Goal: Information Seeking & Learning: Find specific page/section

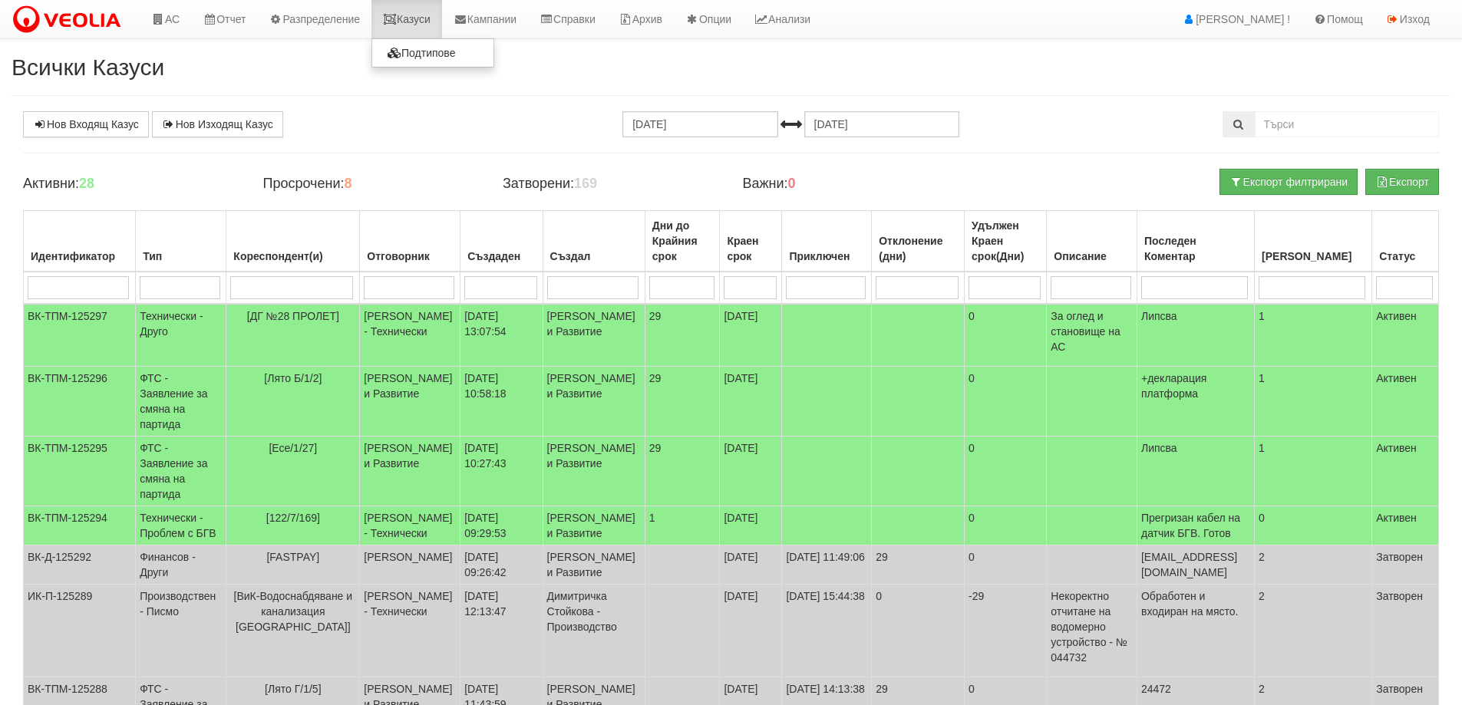
click at [435, 12] on link "Казуси" at bounding box center [406, 19] width 71 height 38
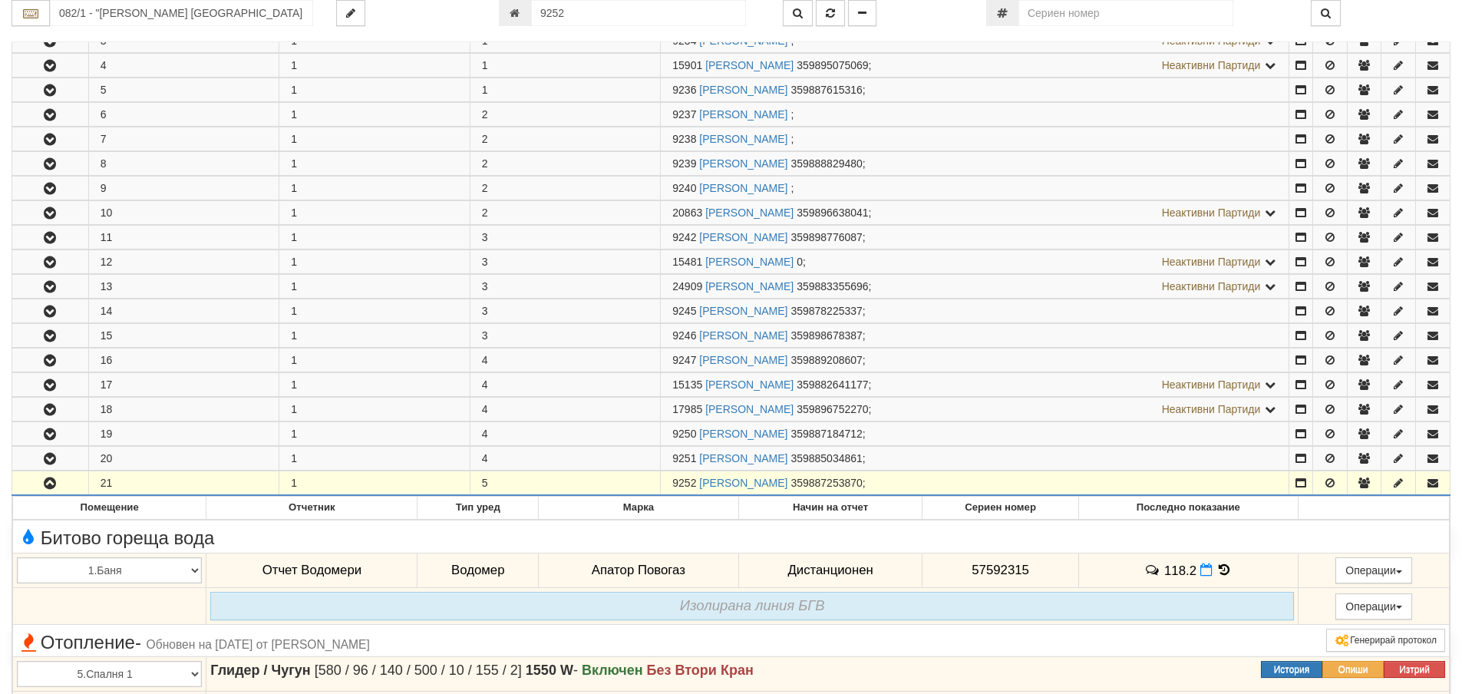
scroll to position [334, 0]
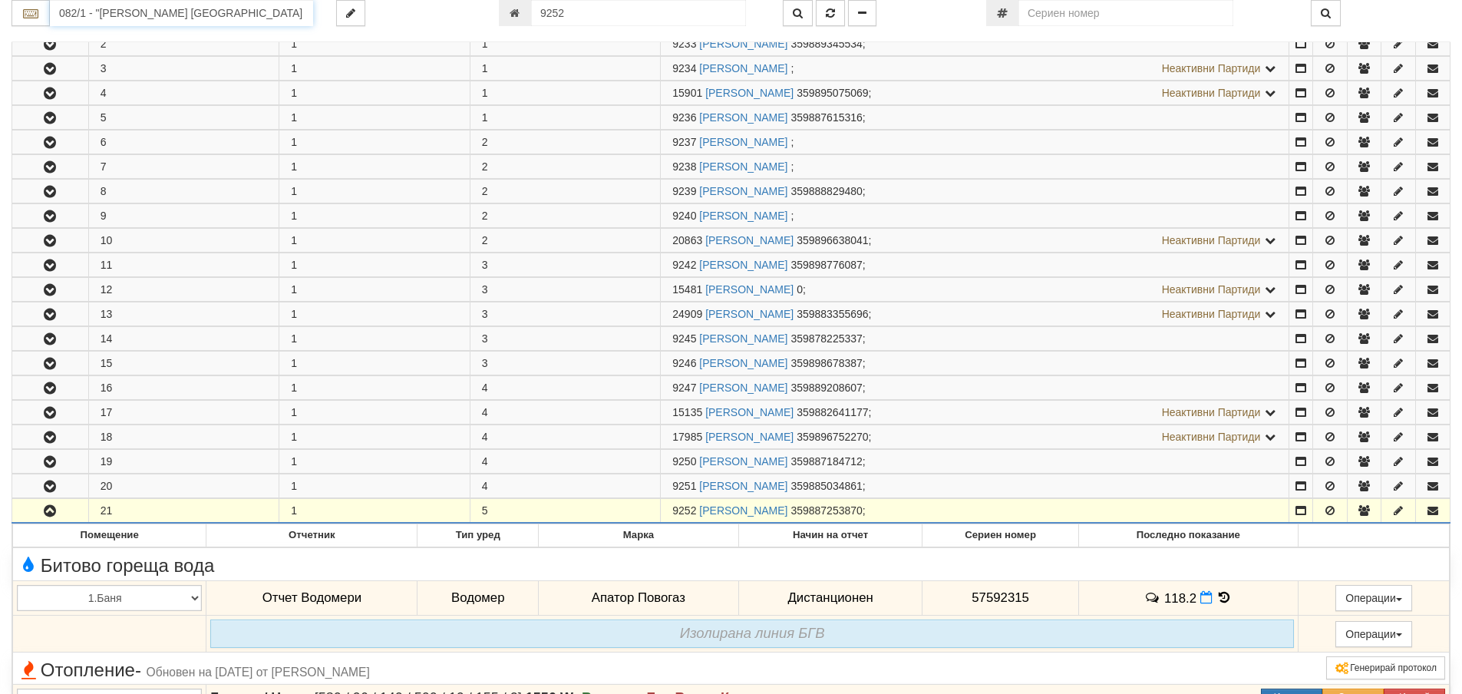
click at [215, 22] on input "082/1 - "ВЕОЛИЯ ЕНЕРДЖИ ВАРНА " ЕАД" at bounding box center [181, 13] width 263 height 26
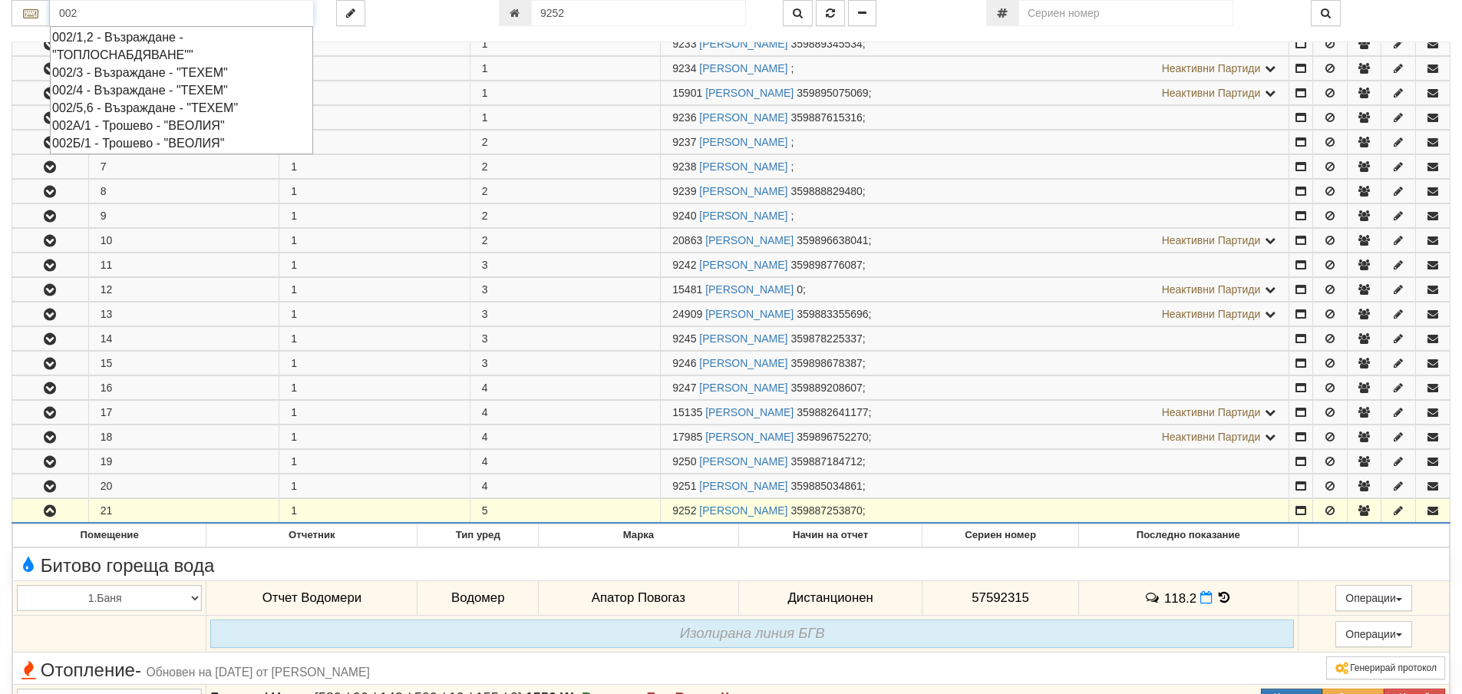
click at [177, 104] on div "002/5,6 - Възраждане - "ТЕХЕМ"" at bounding box center [181, 108] width 259 height 18
type input "002/5,6 - Възраждане - "ТЕХЕМ""
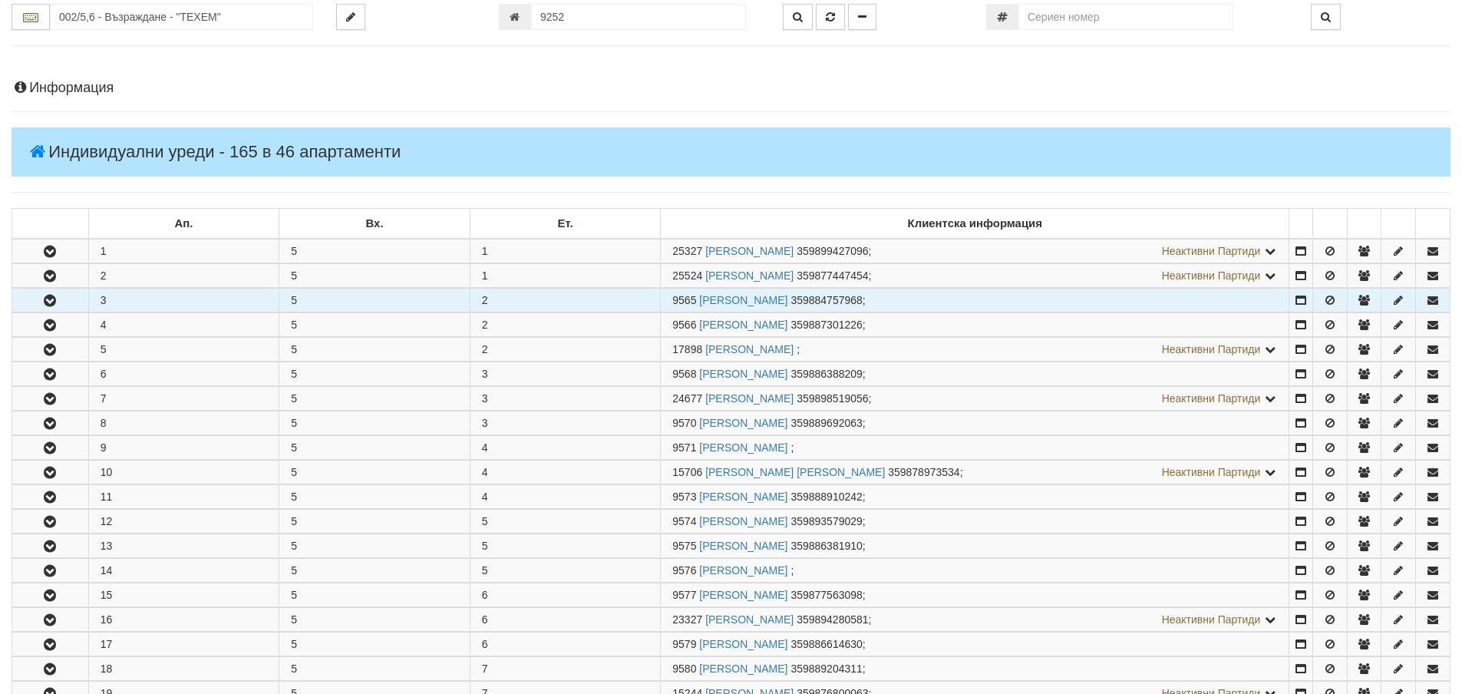
scroll to position [307, 0]
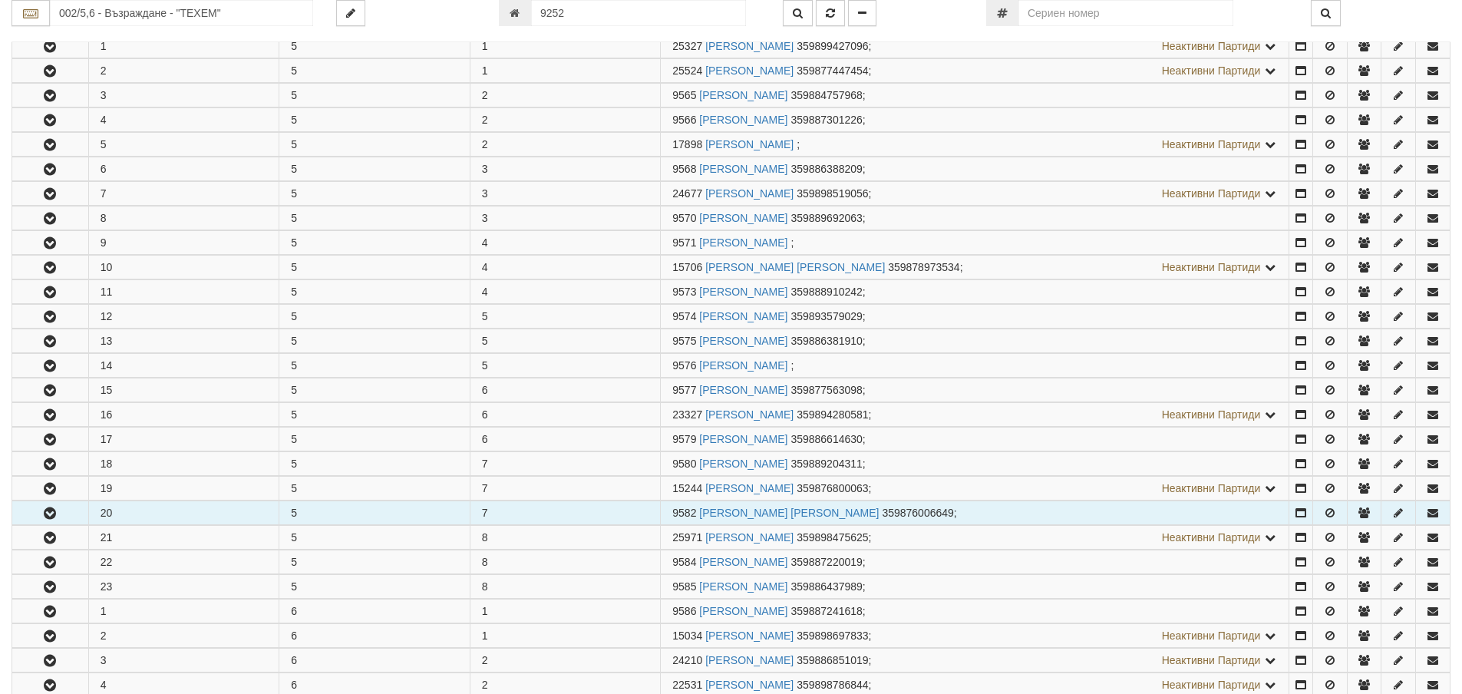
click at [77, 510] on button "button" at bounding box center [50, 512] width 76 height 23
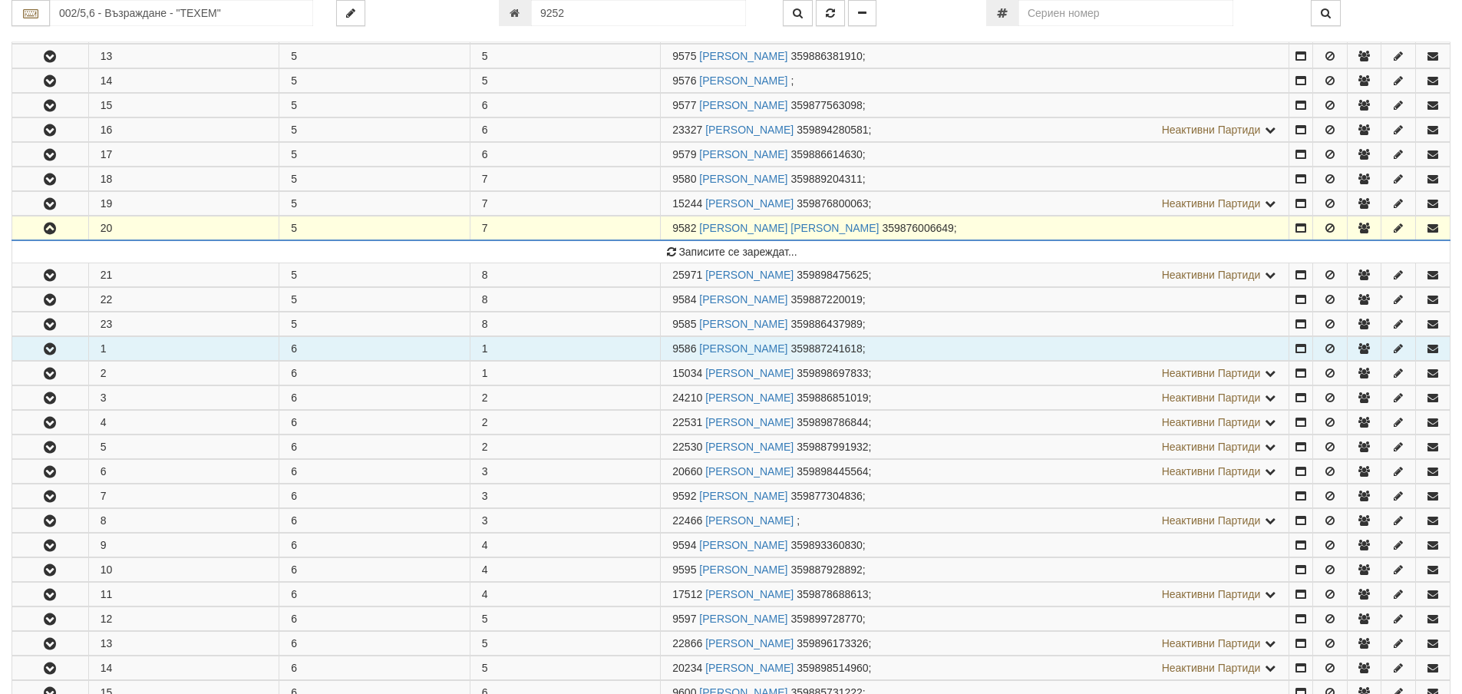
scroll to position [614, 0]
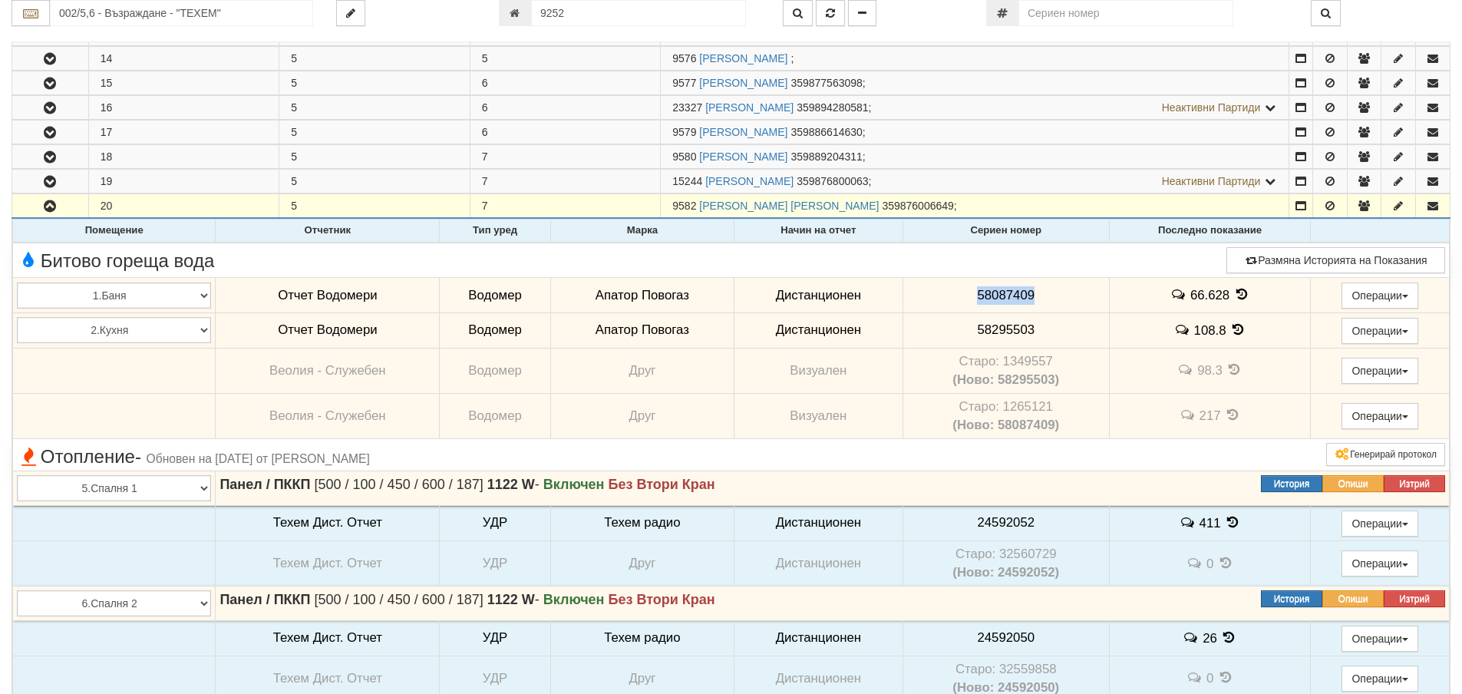
drag, startPoint x: 1072, startPoint y: 288, endPoint x: 971, endPoint y: 298, distance: 101.7
click at [971, 298] on td "58087409" at bounding box center [1005, 295] width 206 height 35
click at [1046, 322] on td "58295503" at bounding box center [1005, 329] width 206 height 35
drag, startPoint x: 1069, startPoint y: 330, endPoint x: 1002, endPoint y: 326, distance: 66.9
click at [954, 334] on td "58295503" at bounding box center [1005, 329] width 206 height 35
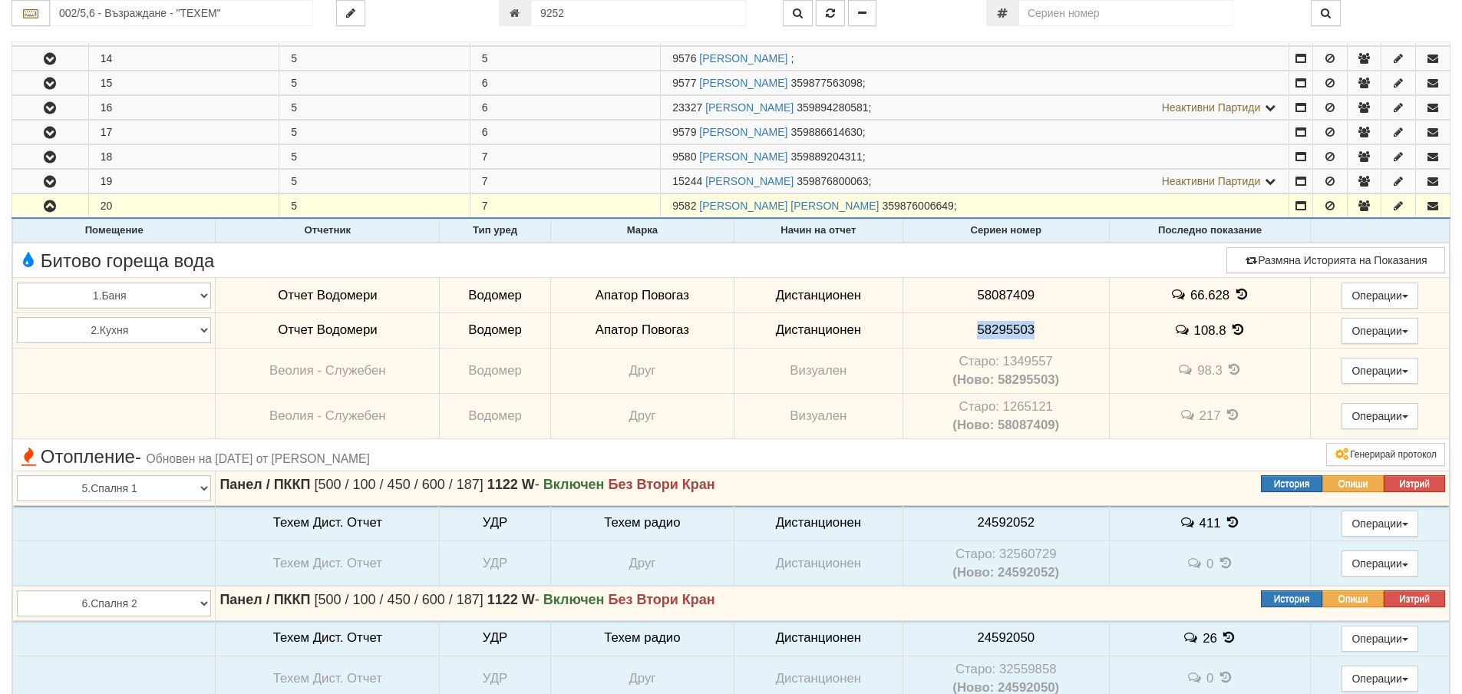
copy span "58295503"
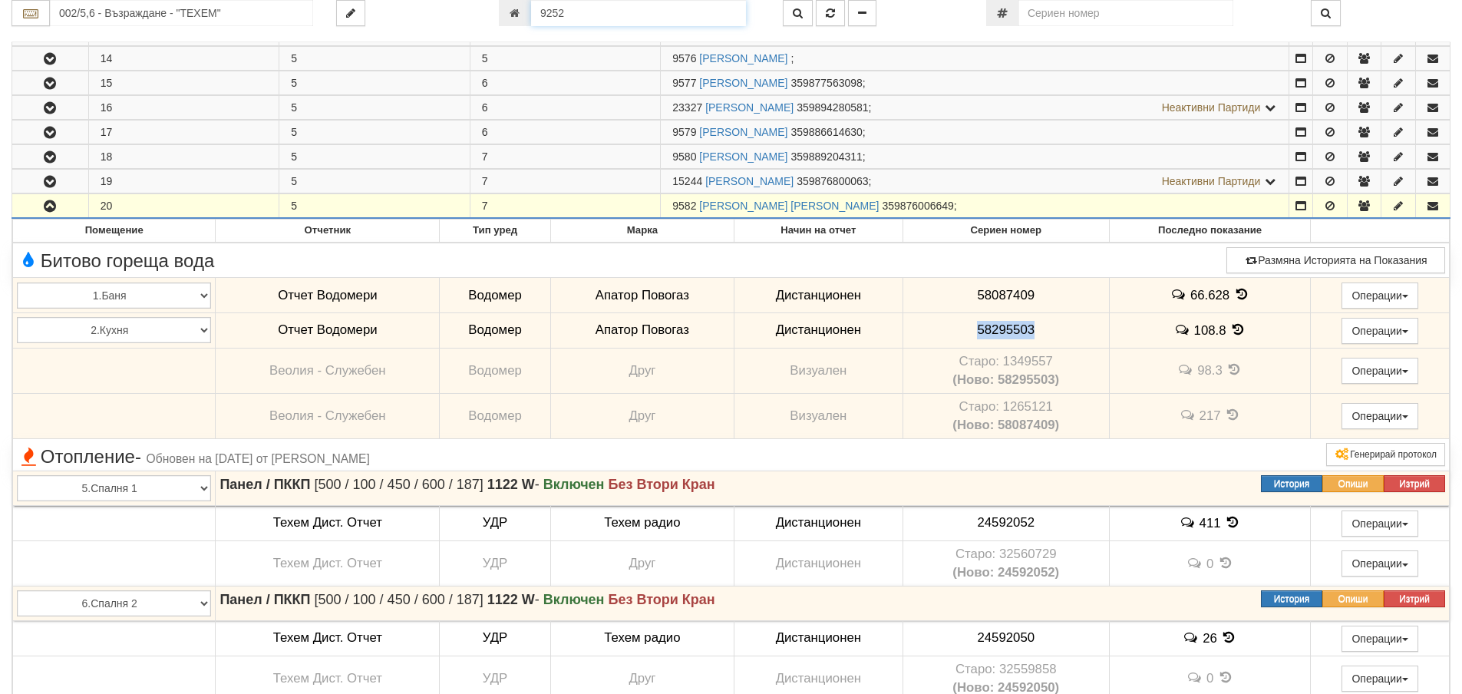
click at [595, 24] on input "9252" at bounding box center [638, 13] width 215 height 26
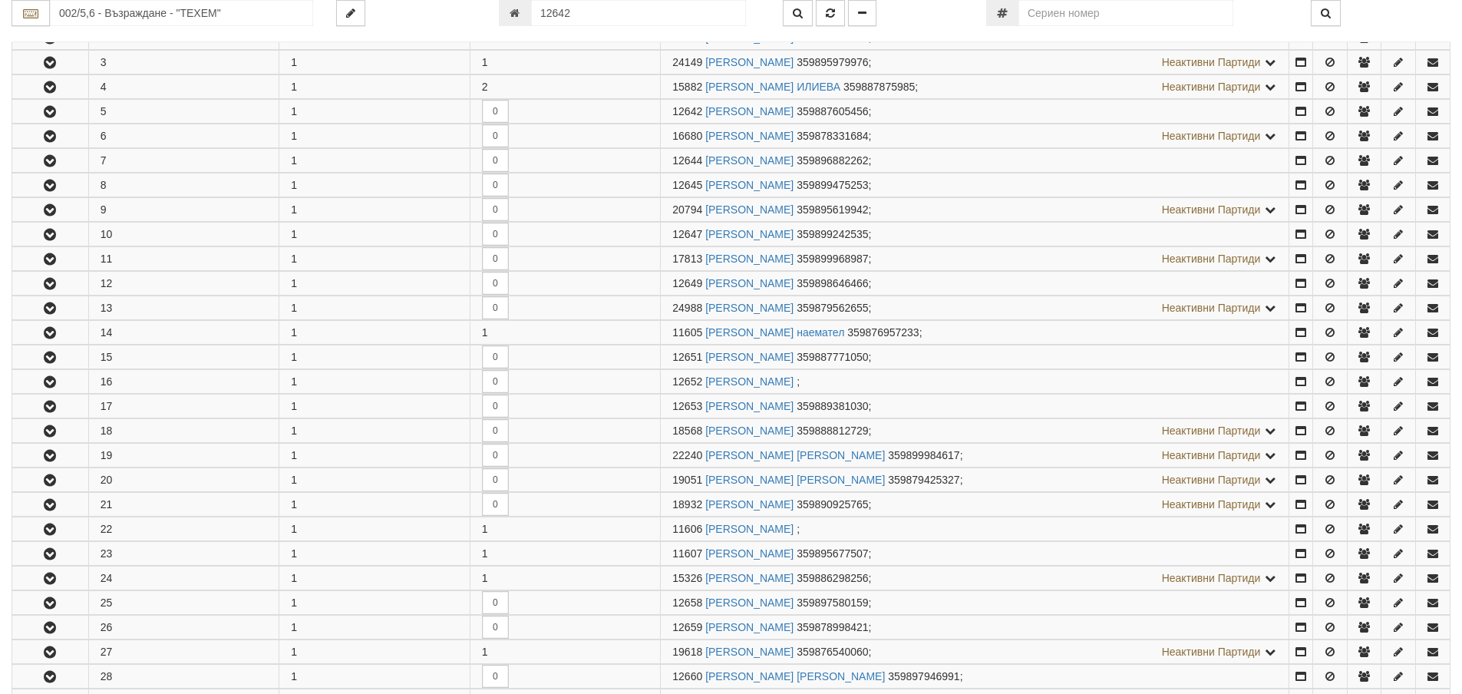
scroll to position [401, 0]
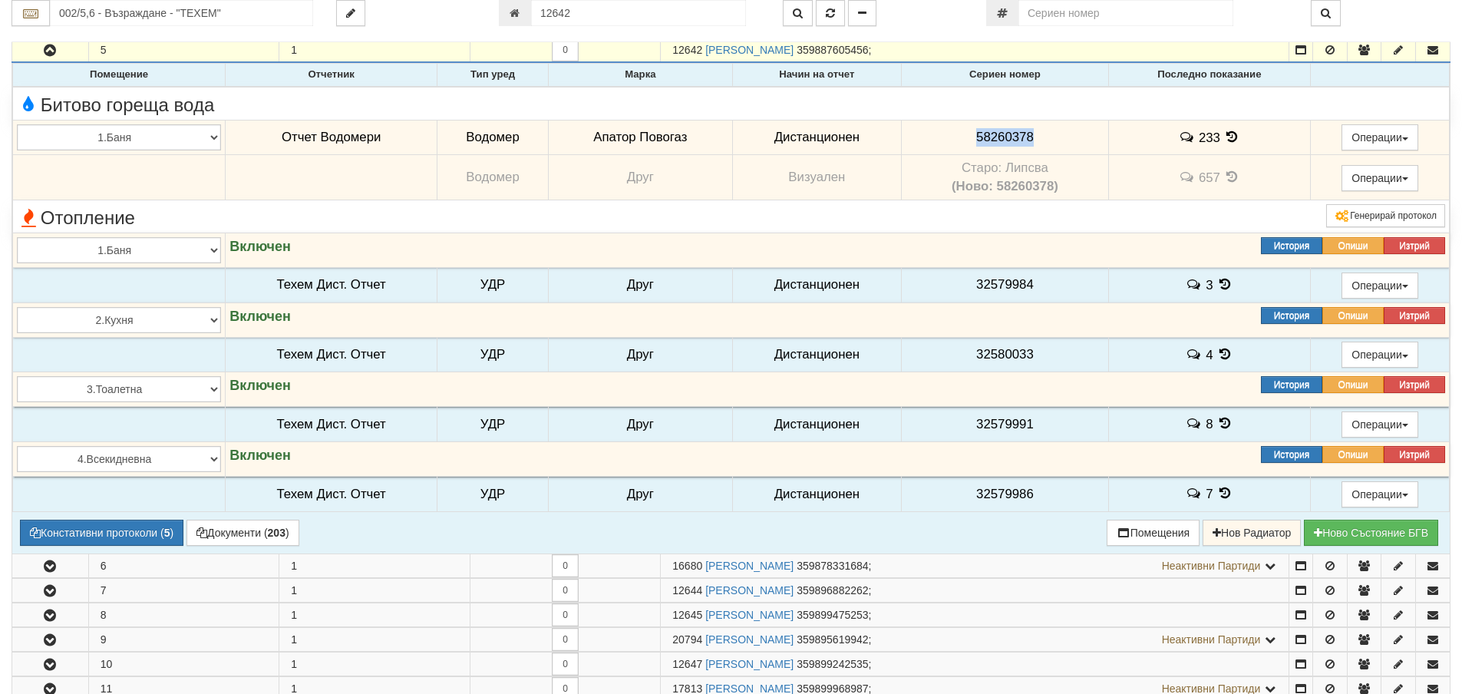
drag, startPoint x: 1041, startPoint y: 141, endPoint x: 961, endPoint y: 136, distance: 80.0
click at [961, 136] on td "58260378" at bounding box center [1005, 137] width 207 height 35
copy span "58260378"
drag, startPoint x: 91, startPoint y: 238, endPoint x: 1007, endPoint y: 131, distance: 921.5
click at [1007, 131] on span "58260378" at bounding box center [1005, 137] width 58 height 15
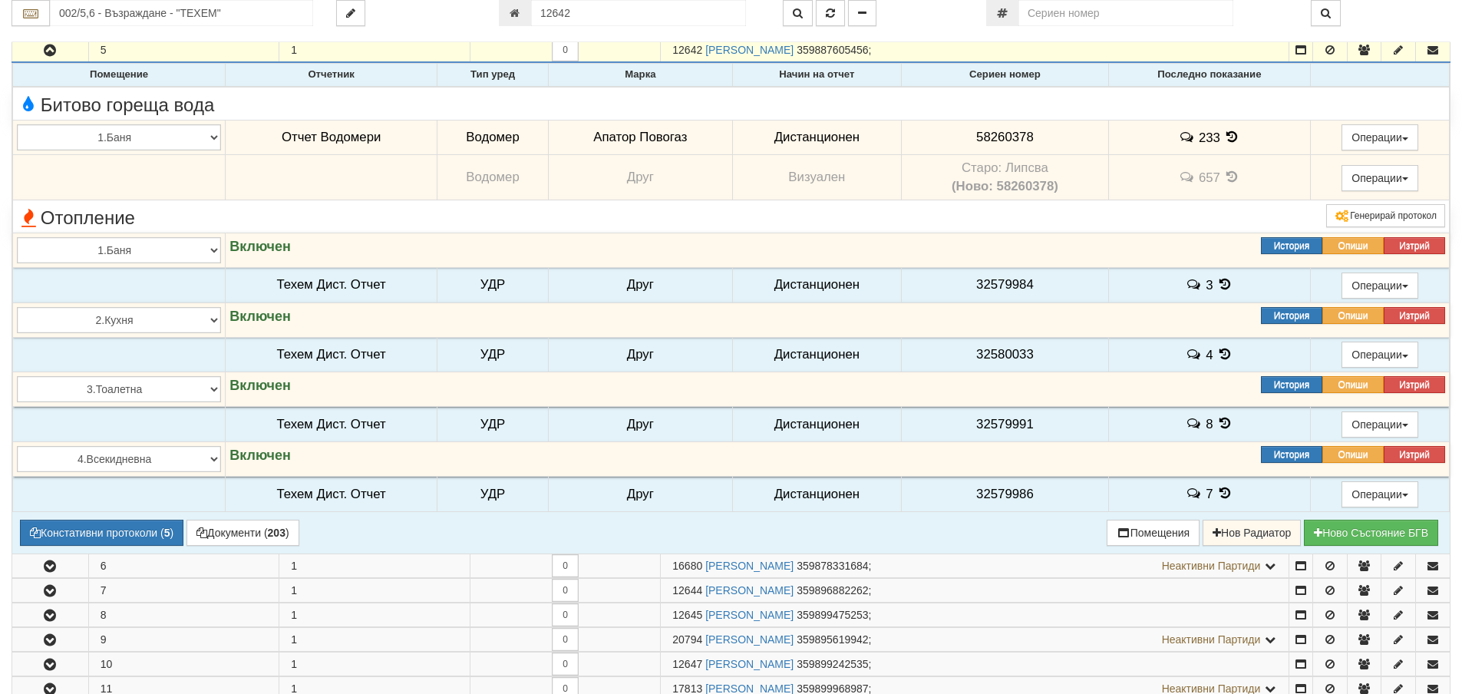
drag, startPoint x: 1007, startPoint y: 131, endPoint x: 951, endPoint y: 122, distance: 56.8
click at [970, 117] on td "Битово гореща вода" at bounding box center [731, 103] width 1436 height 33
drag, startPoint x: 956, startPoint y: 127, endPoint x: 1047, endPoint y: 130, distance: 91.3
click at [1047, 130] on td "58260378" at bounding box center [1005, 137] width 207 height 35
copy span "58260378"
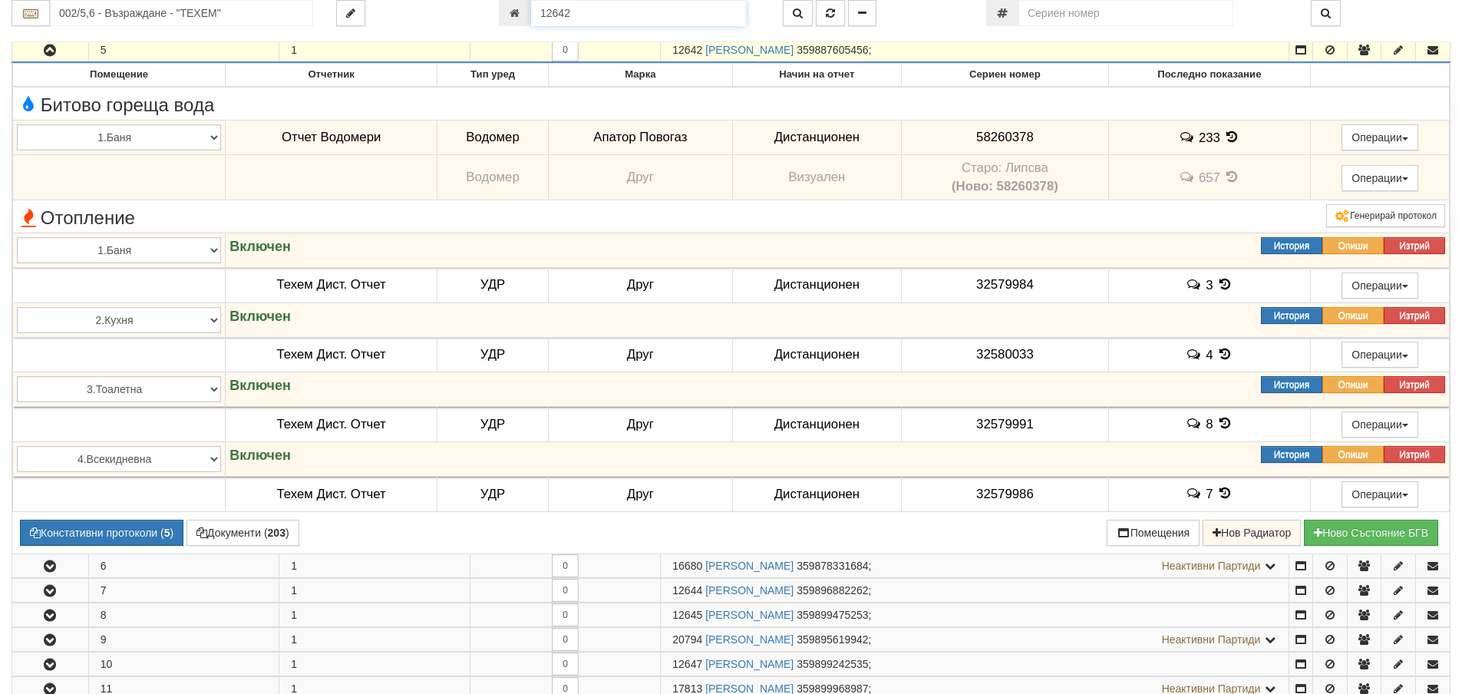
click at [609, 21] on input "12642" at bounding box center [638, 13] width 215 height 26
type input "3020"
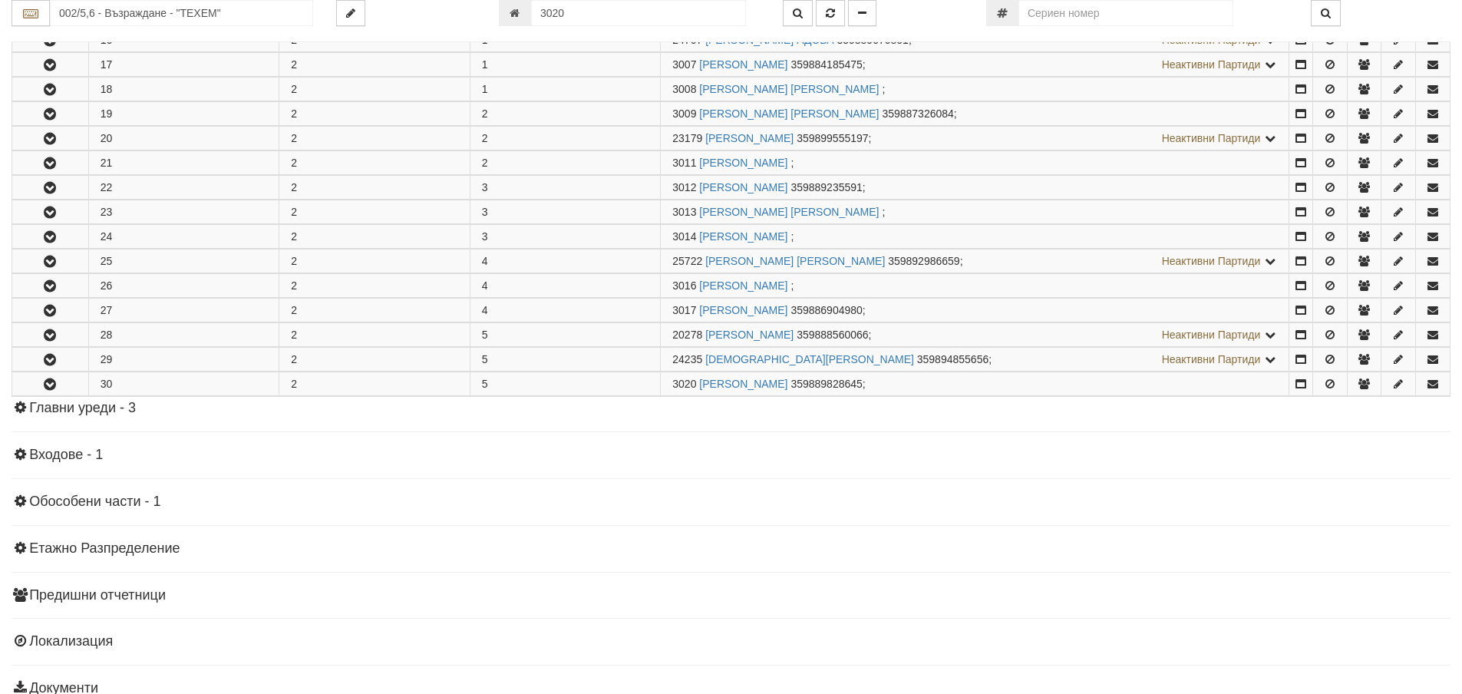
scroll to position [799, 0]
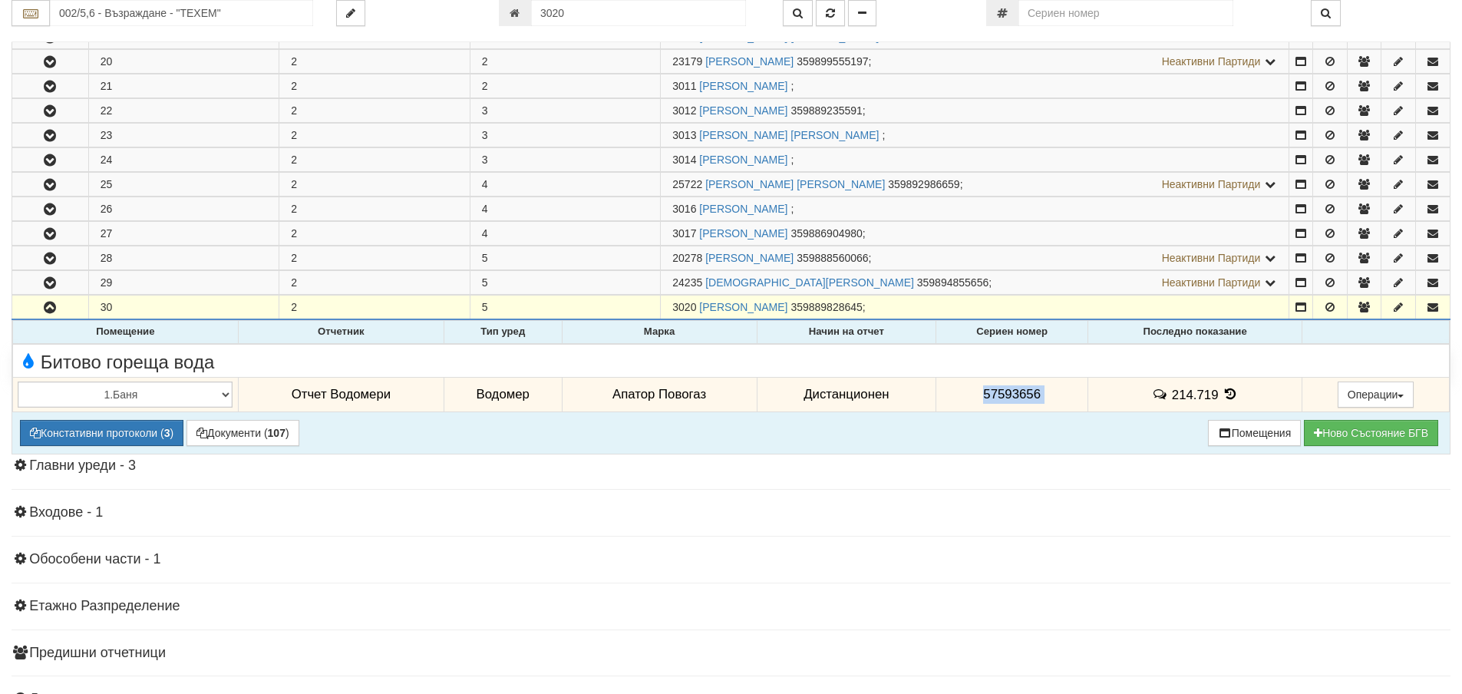
drag, startPoint x: 1066, startPoint y: 394, endPoint x: 959, endPoint y: 403, distance: 107.7
click at [959, 403] on tr "1.Баня 2.Кухня 3.Тоалетна 4.Всекидневна 5.Спалня 1 6.Спалня 2 7.Коридор 8.Терас…" at bounding box center [731, 394] width 1436 height 35
copy tr "57593656"
click at [1228, 389] on icon at bounding box center [1229, 393] width 17 height 13
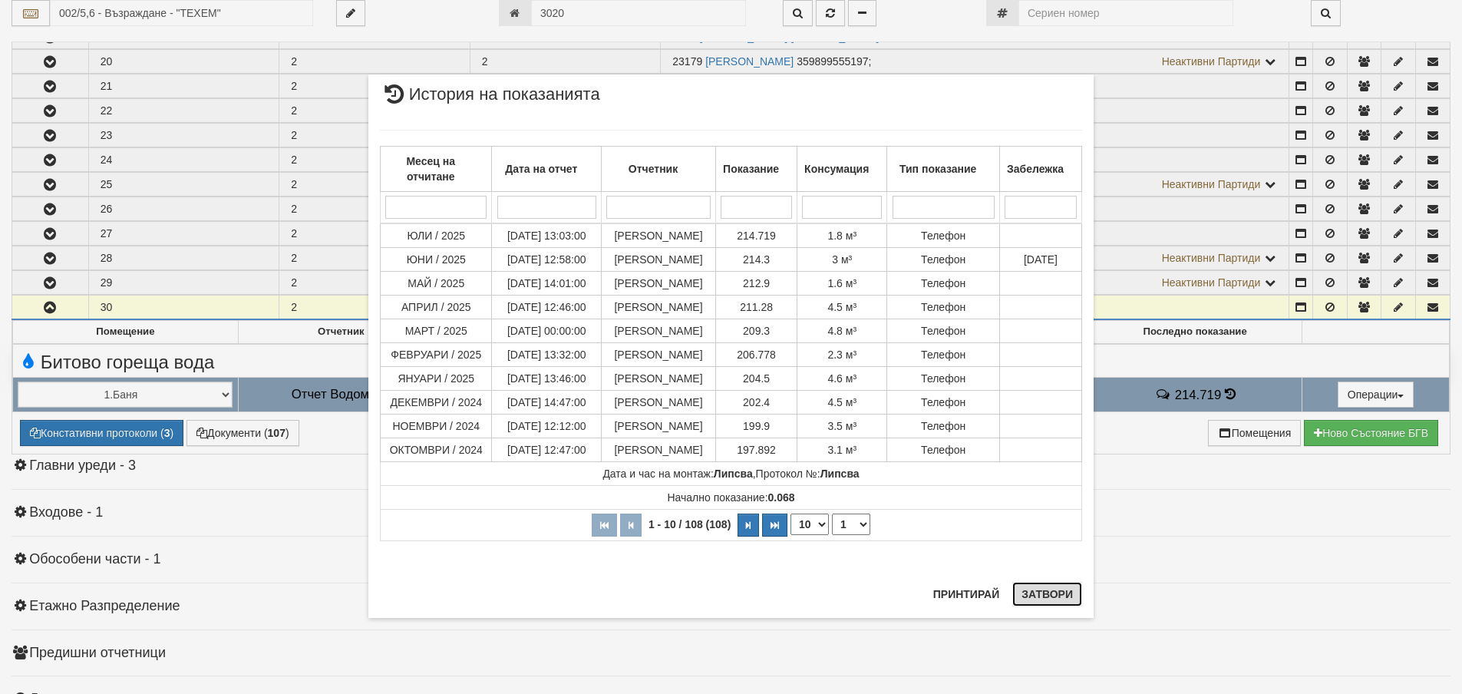
click at [1053, 600] on button "Затвори" at bounding box center [1047, 594] width 70 height 25
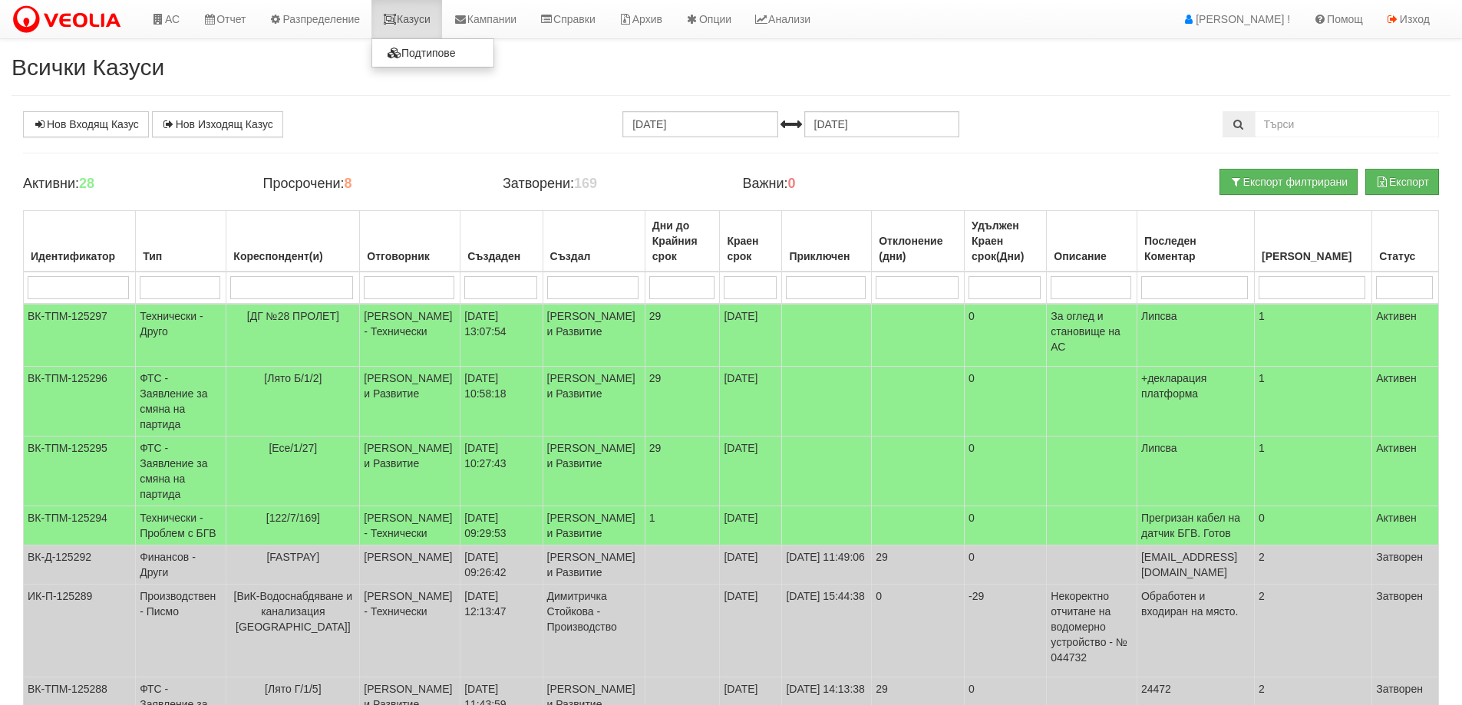
click at [424, 23] on link "Казуси" at bounding box center [406, 19] width 71 height 38
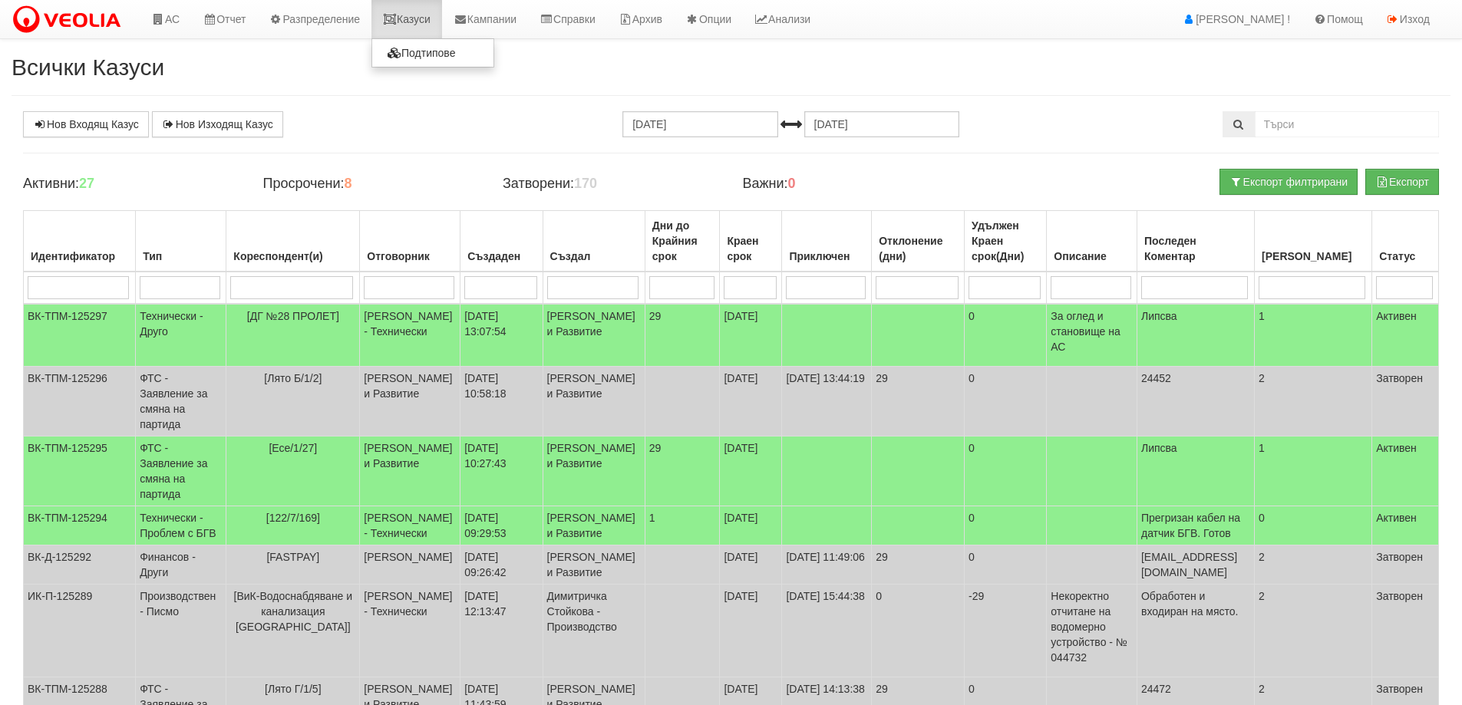
click at [428, 9] on link "Казуси" at bounding box center [406, 19] width 71 height 38
click at [414, 16] on link "Казуси" at bounding box center [406, 19] width 71 height 38
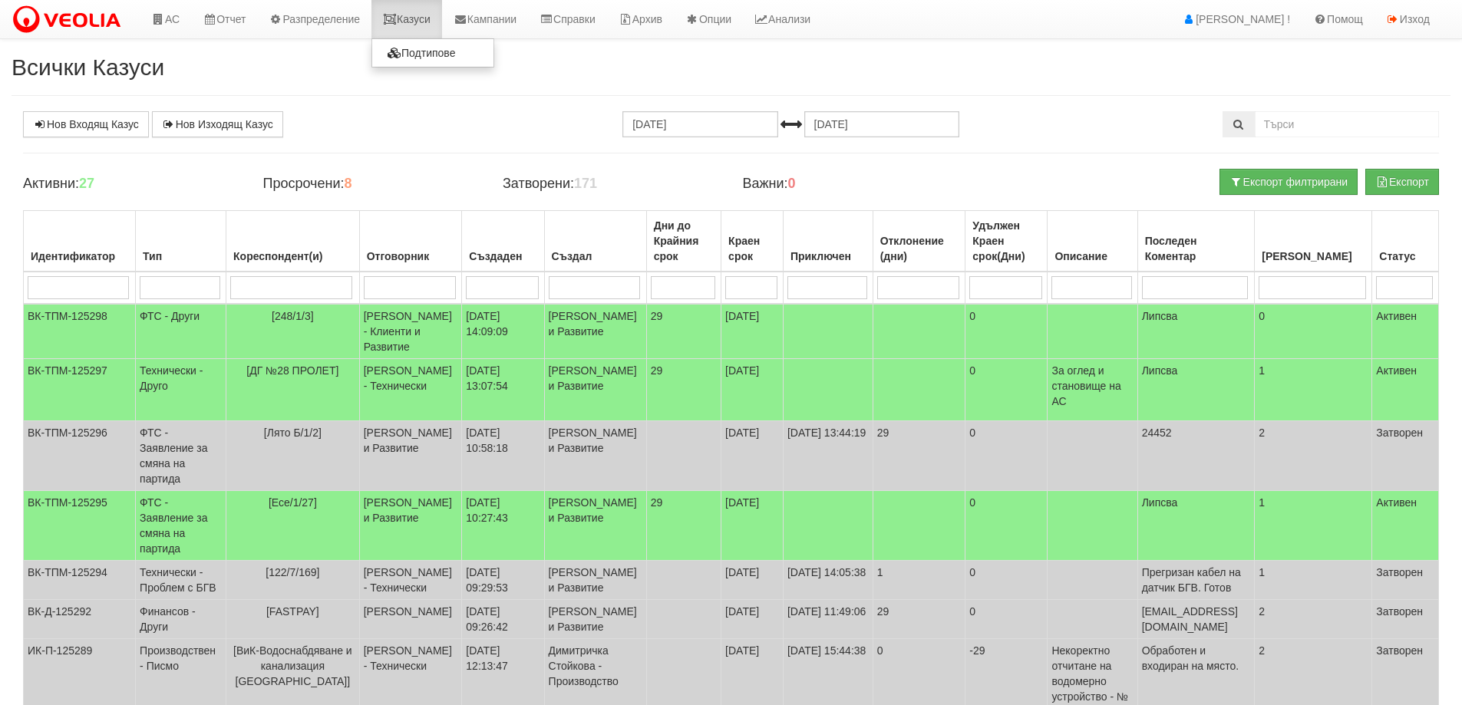
click at [437, 10] on link "Казуси" at bounding box center [406, 19] width 71 height 38
click at [430, 19] on link "Казуси" at bounding box center [406, 19] width 71 height 38
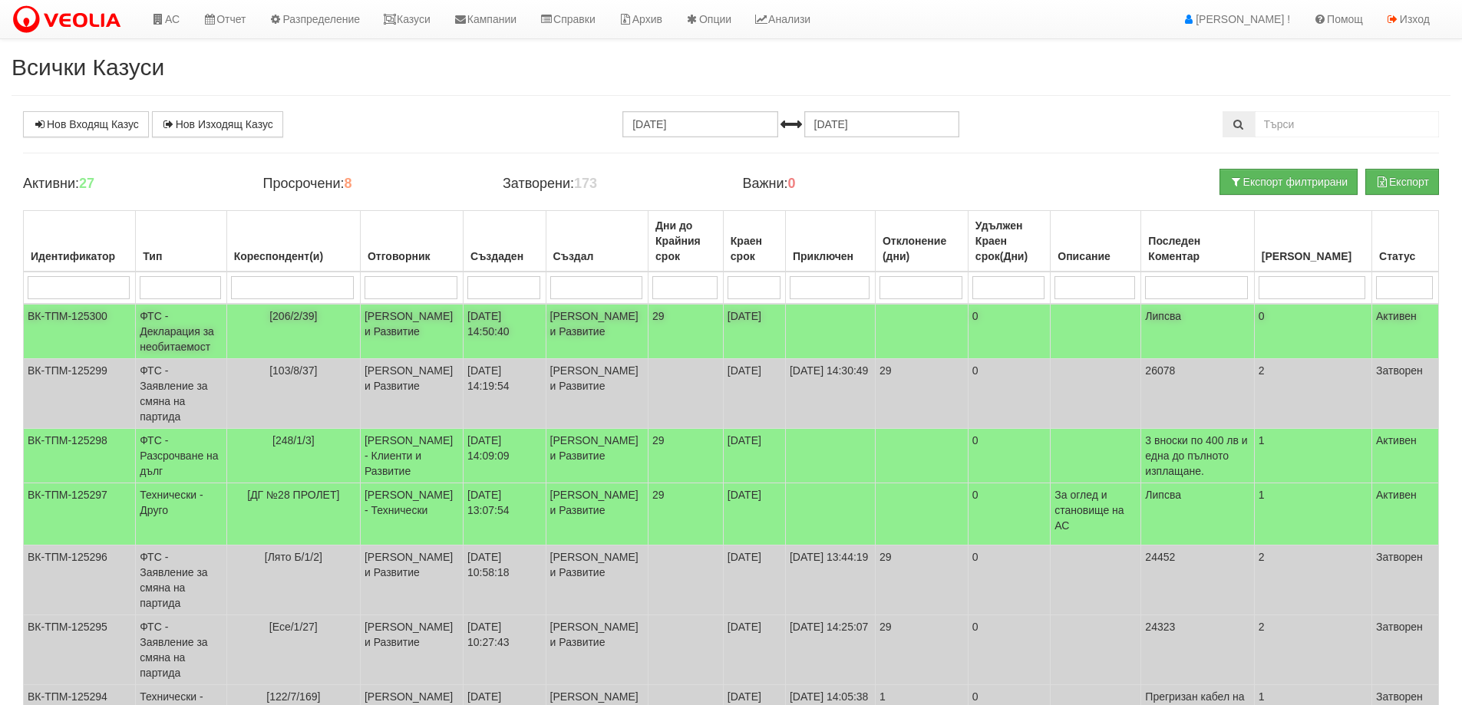
click at [420, 341] on td "Константина Иванова - Клиенти и Развитие" at bounding box center [411, 331] width 103 height 55
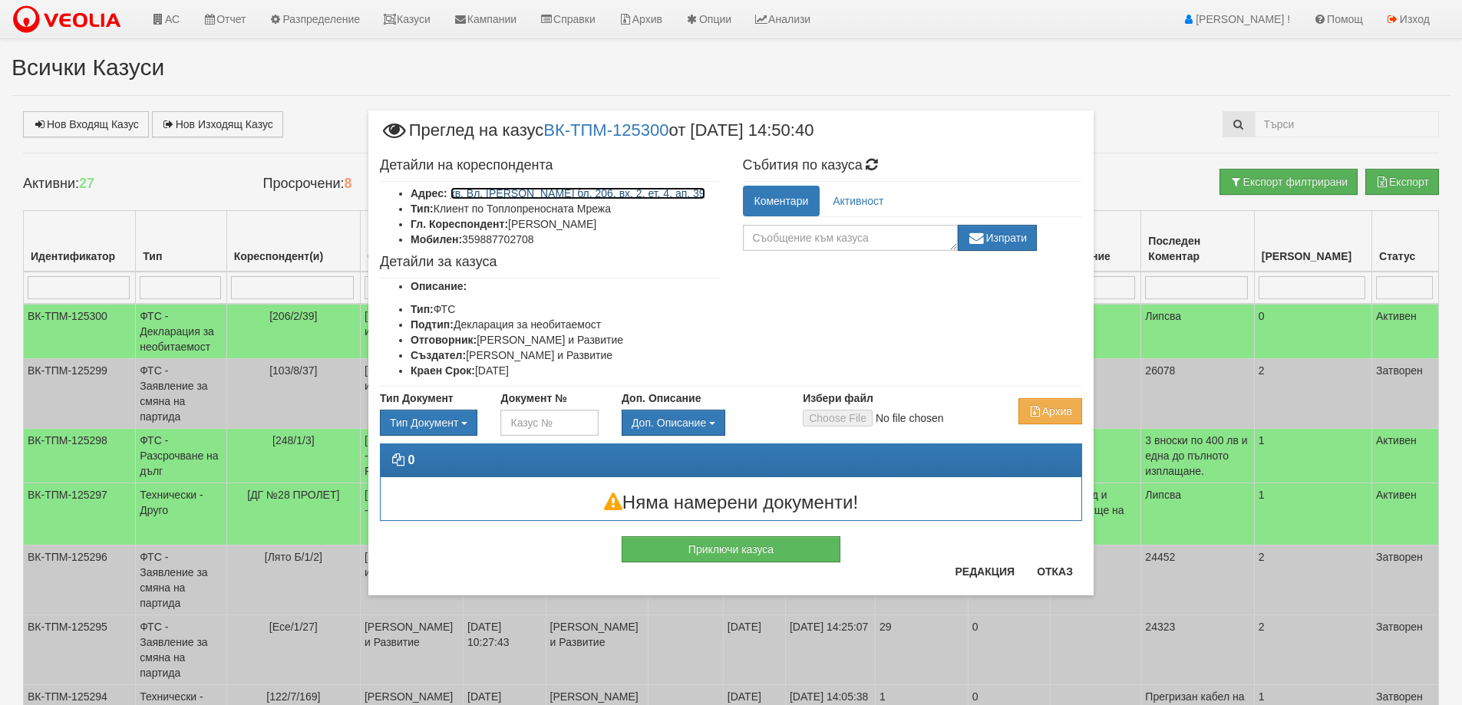
click at [599, 193] on link "кв. Вл. Варненчик бл. 206, вх. 2, ет. 4, ап. 39" at bounding box center [577, 193] width 255 height 12
click at [1062, 575] on button "Отказ" at bounding box center [1054, 571] width 54 height 25
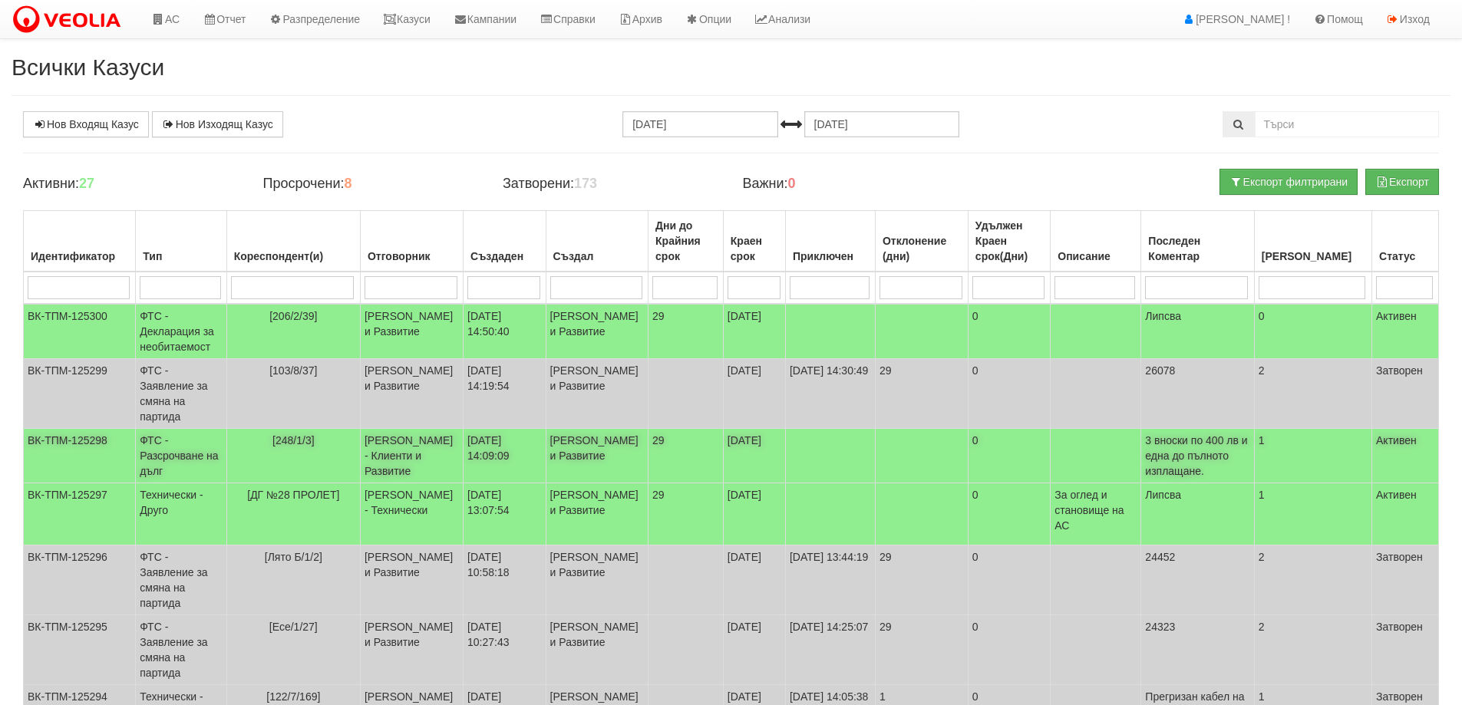
click at [288, 483] on td "[248/1/3]" at bounding box center [292, 456] width 133 height 54
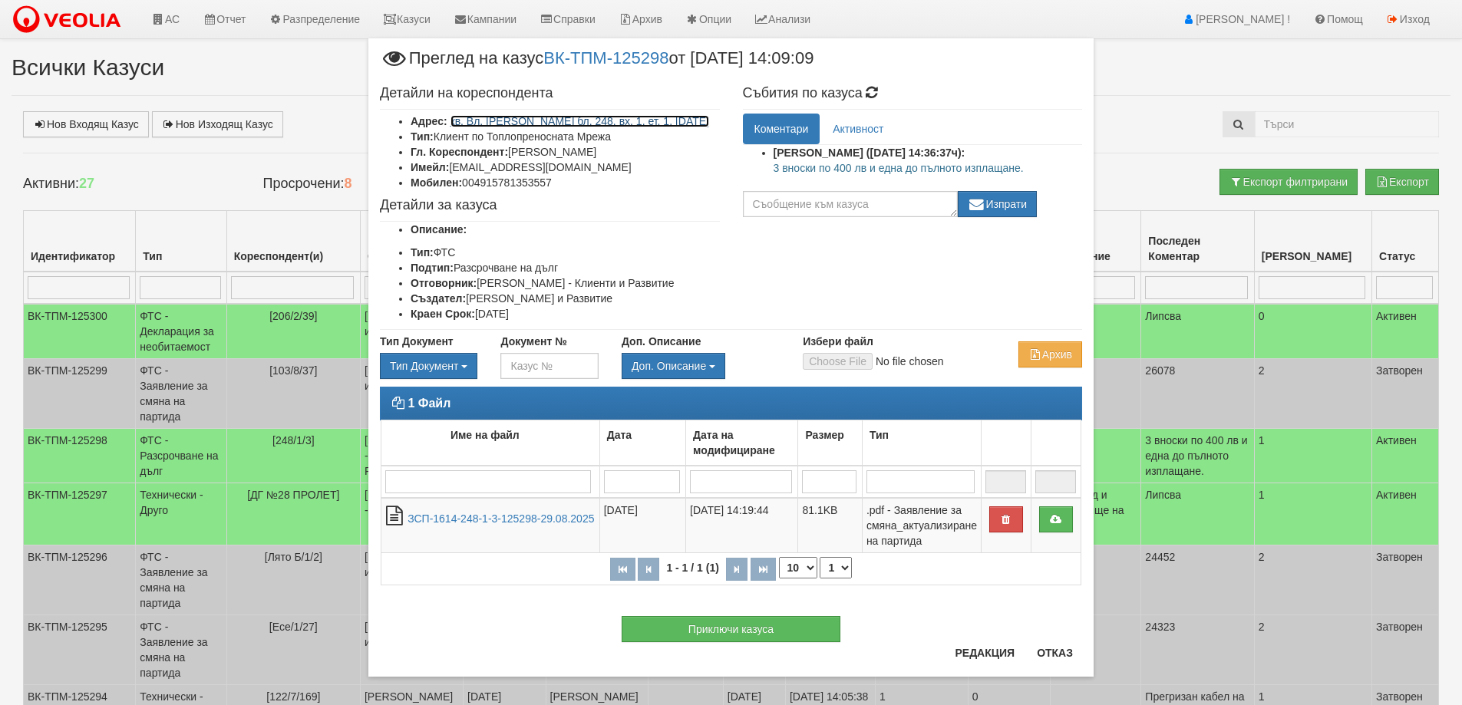
click at [519, 117] on link "кв. Вл. Варненчик бл. 248, вх. 1, ет. 1, ап. 3" at bounding box center [579, 121] width 259 height 12
click at [1054, 648] on button "Отказ" at bounding box center [1054, 653] width 54 height 25
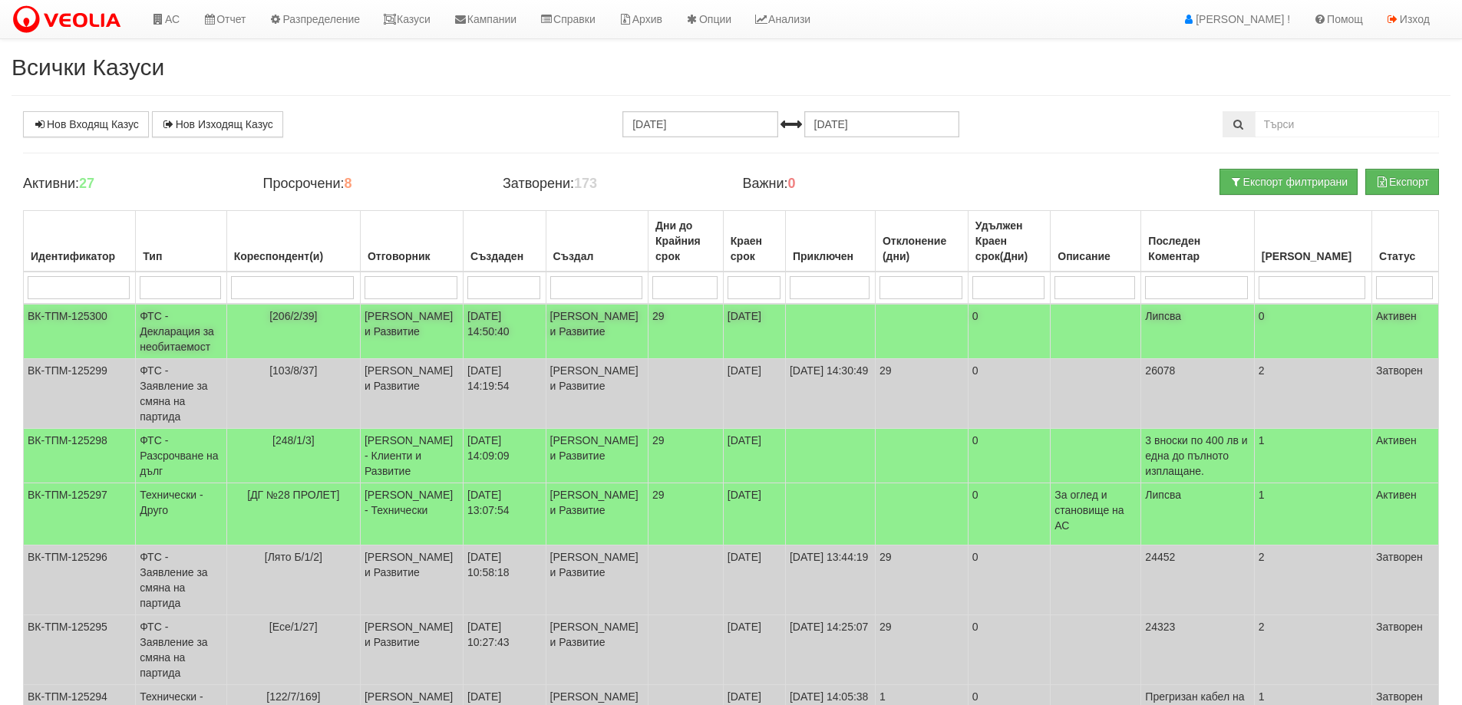
click at [512, 344] on td "29/08/2025 14:50:40" at bounding box center [504, 331] width 83 height 55
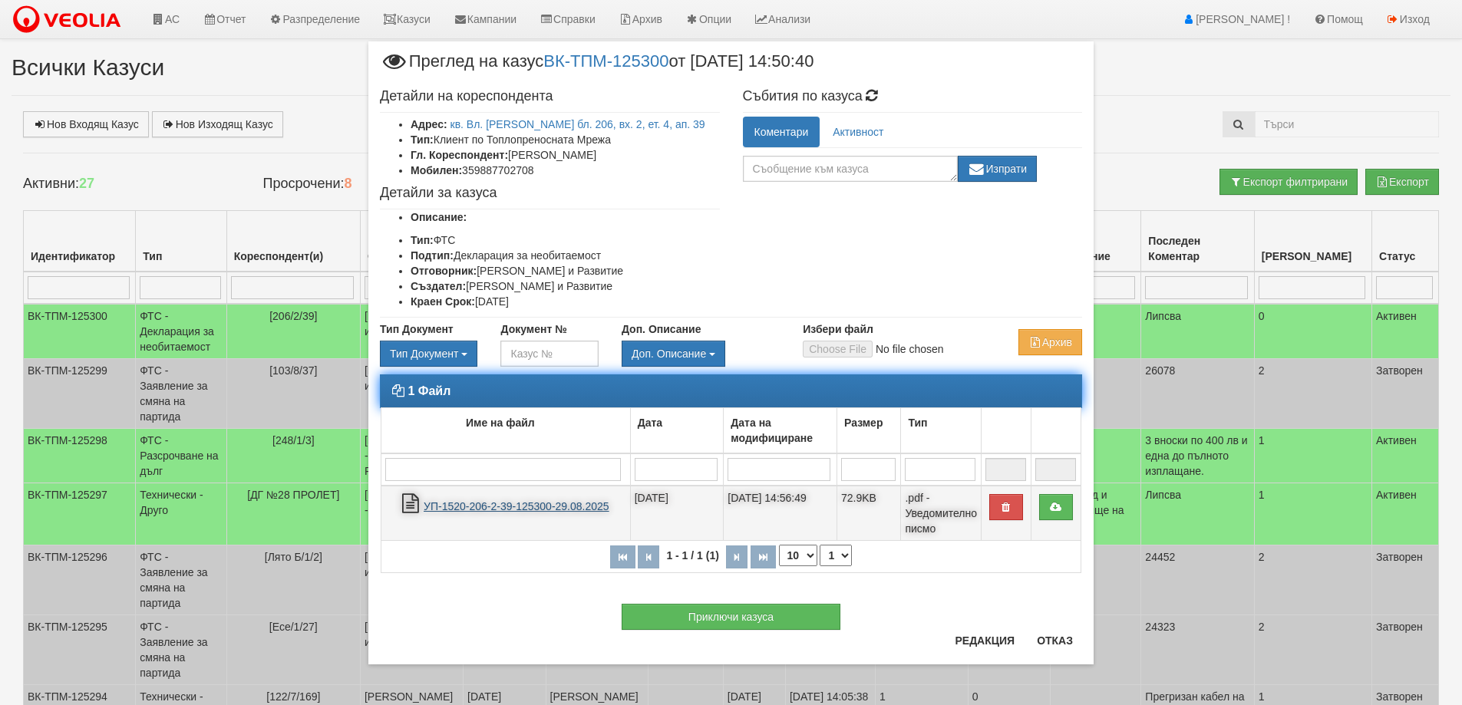
click at [496, 506] on link "УП-1520-206-2-39-125300-29.08.2025" at bounding box center [517, 506] width 186 height 12
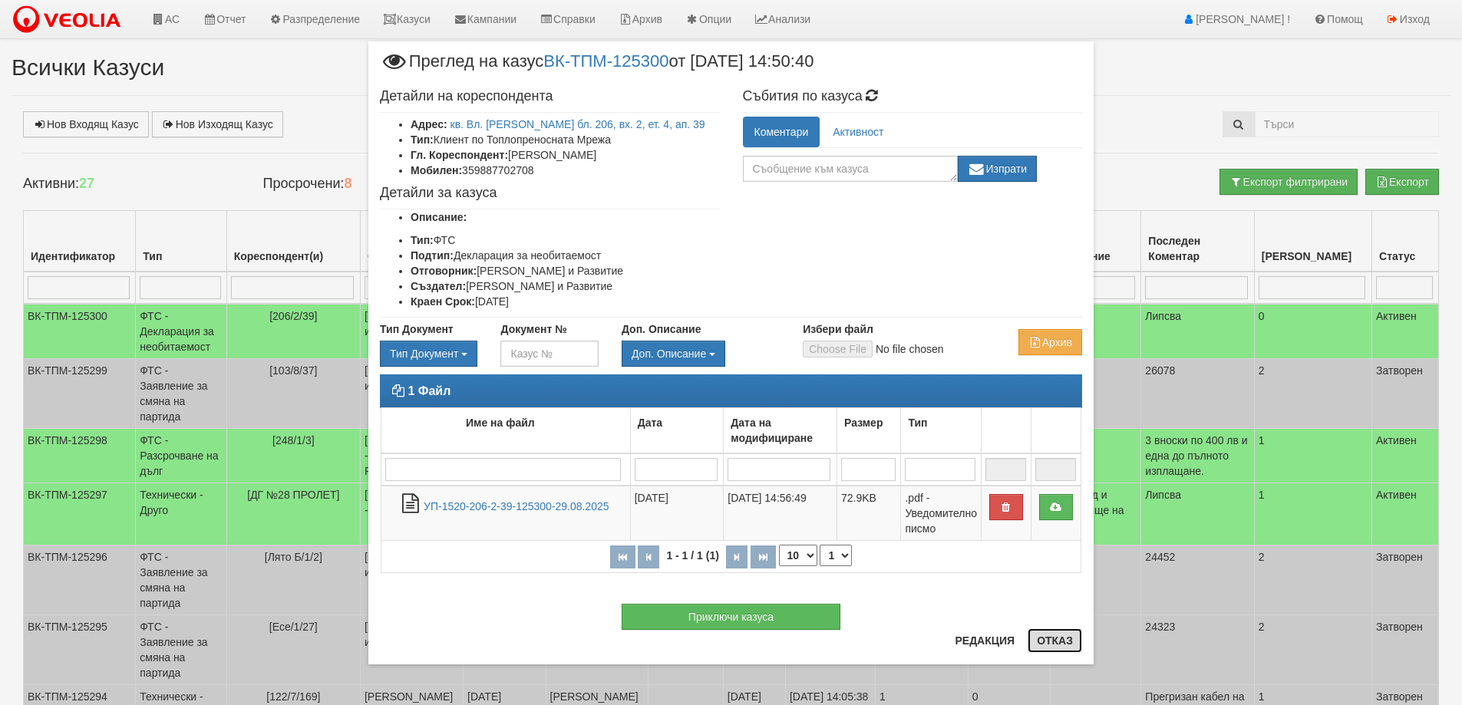
click at [1060, 638] on button "Отказ" at bounding box center [1054, 640] width 54 height 25
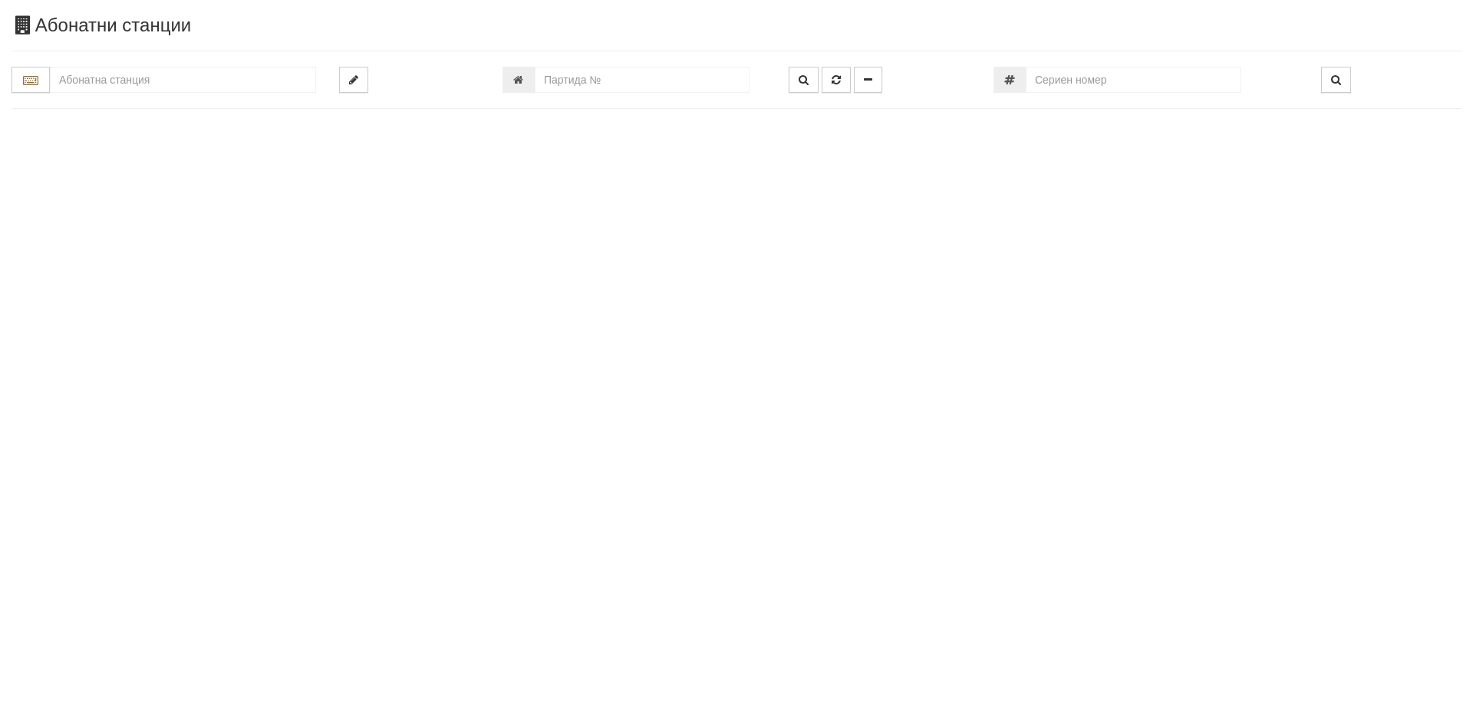
type input "18455"
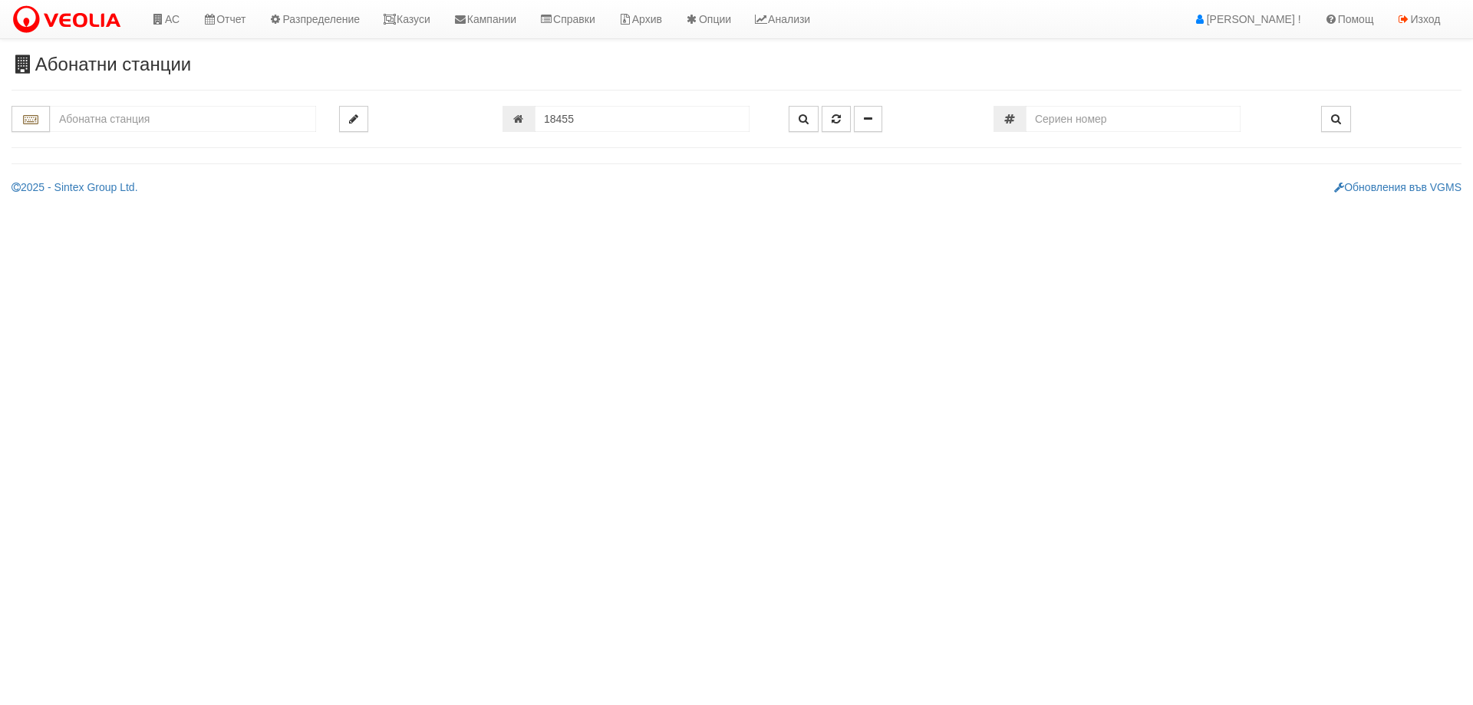
type input "206/2 - "[PERSON_NAME] [GEOGRAPHIC_DATA] " ЕАД"
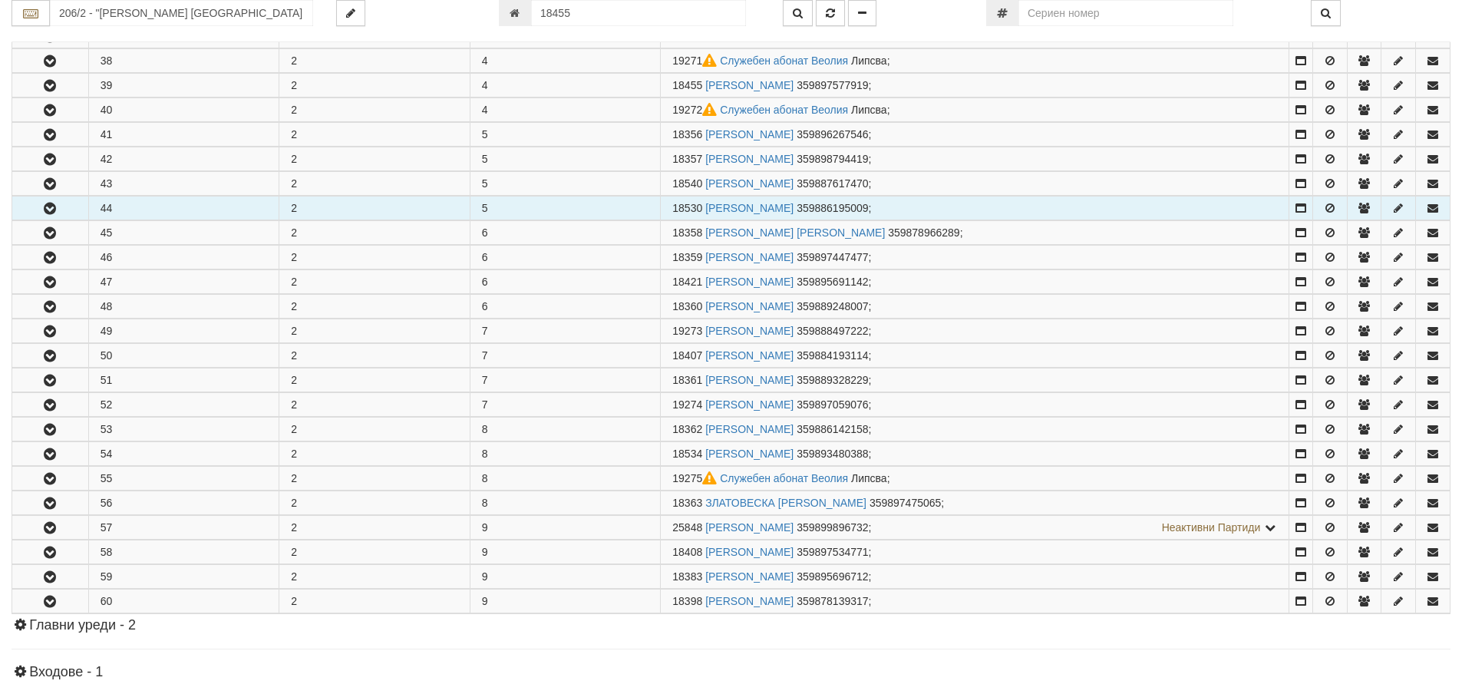
scroll to position [549, 0]
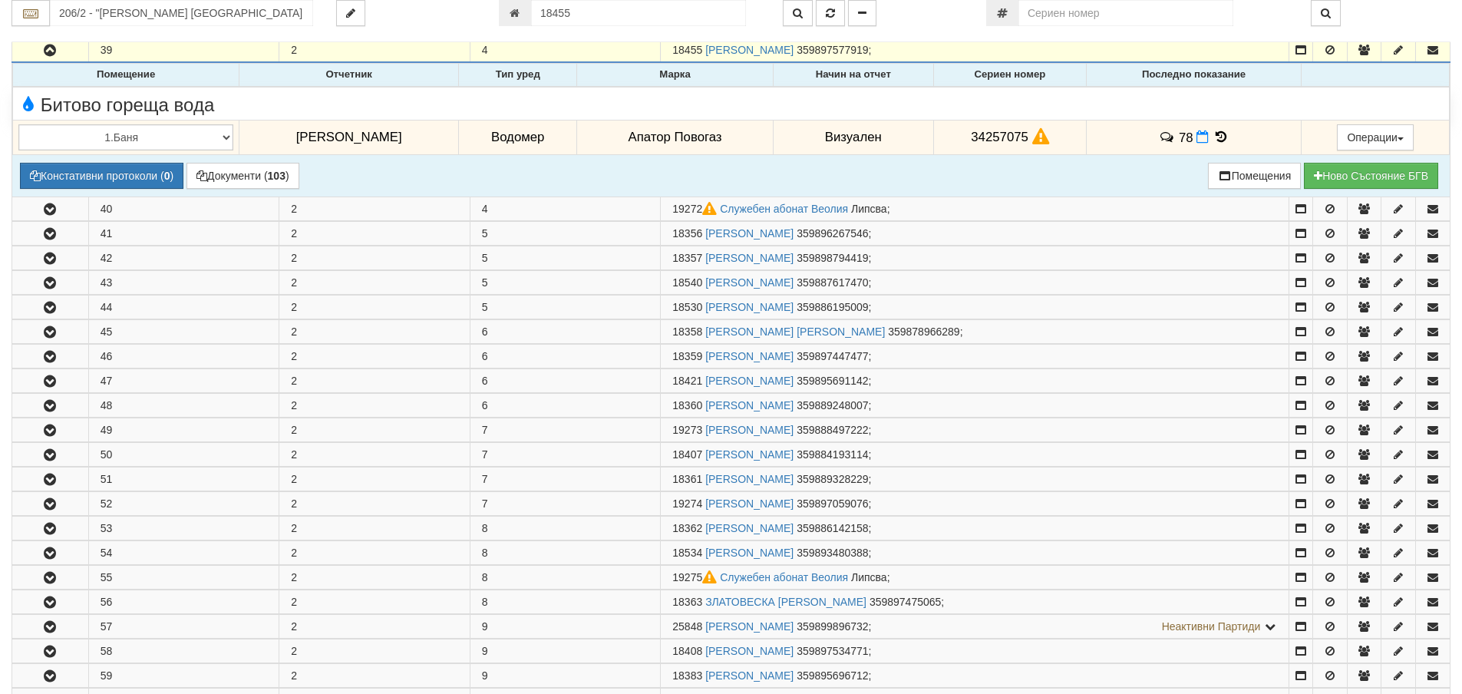
click at [1215, 134] on icon at bounding box center [1220, 136] width 17 height 13
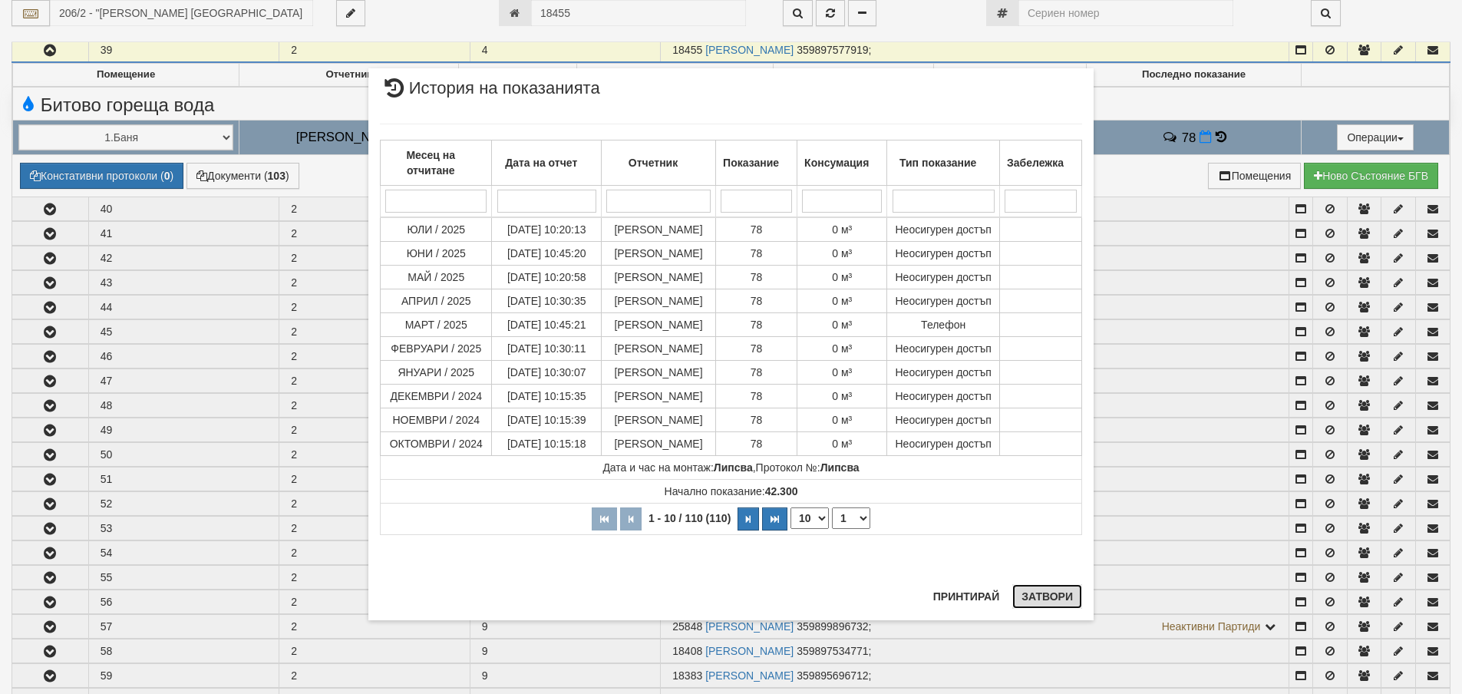
click at [1047, 603] on button "Затвори" at bounding box center [1047, 596] width 70 height 25
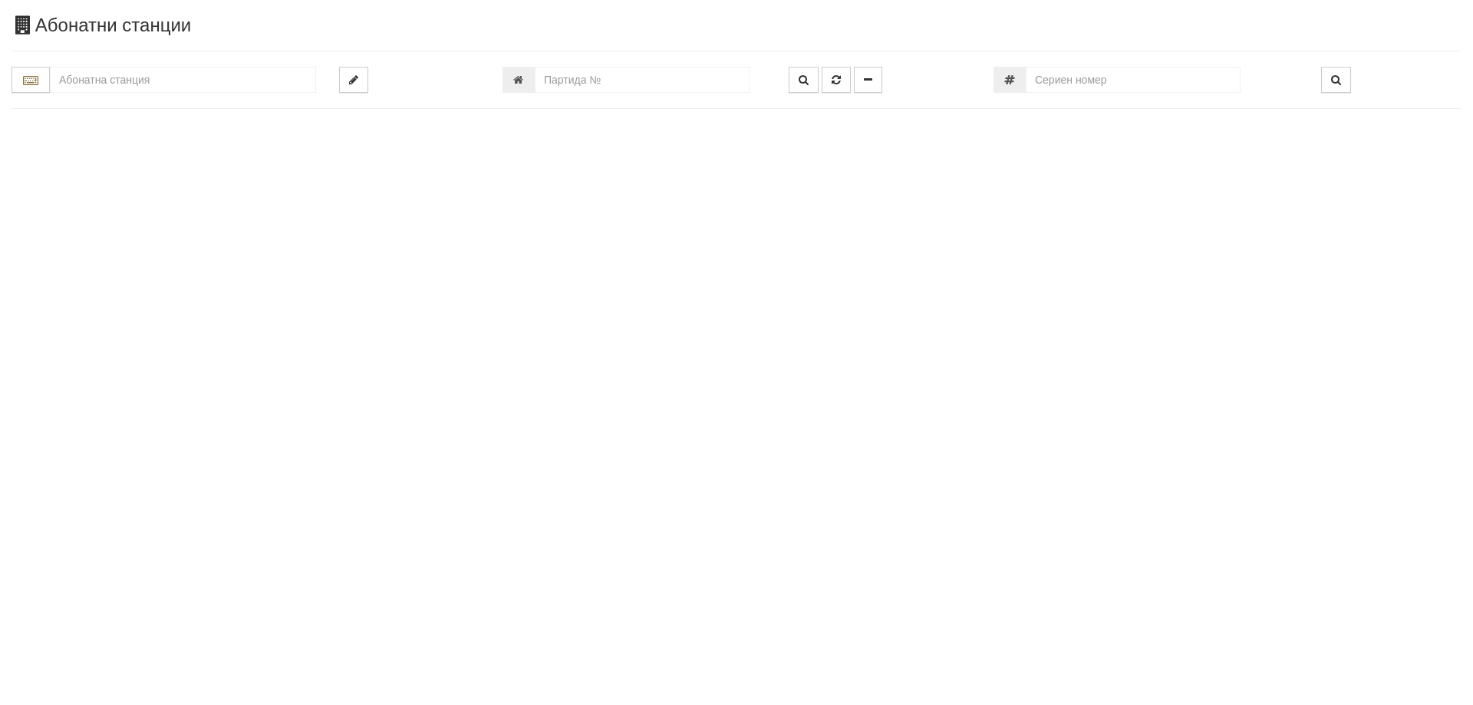
type input "22998"
type input "248/1 - "[PERSON_NAME] [GEOGRAPHIC_DATA] " ЕАД"
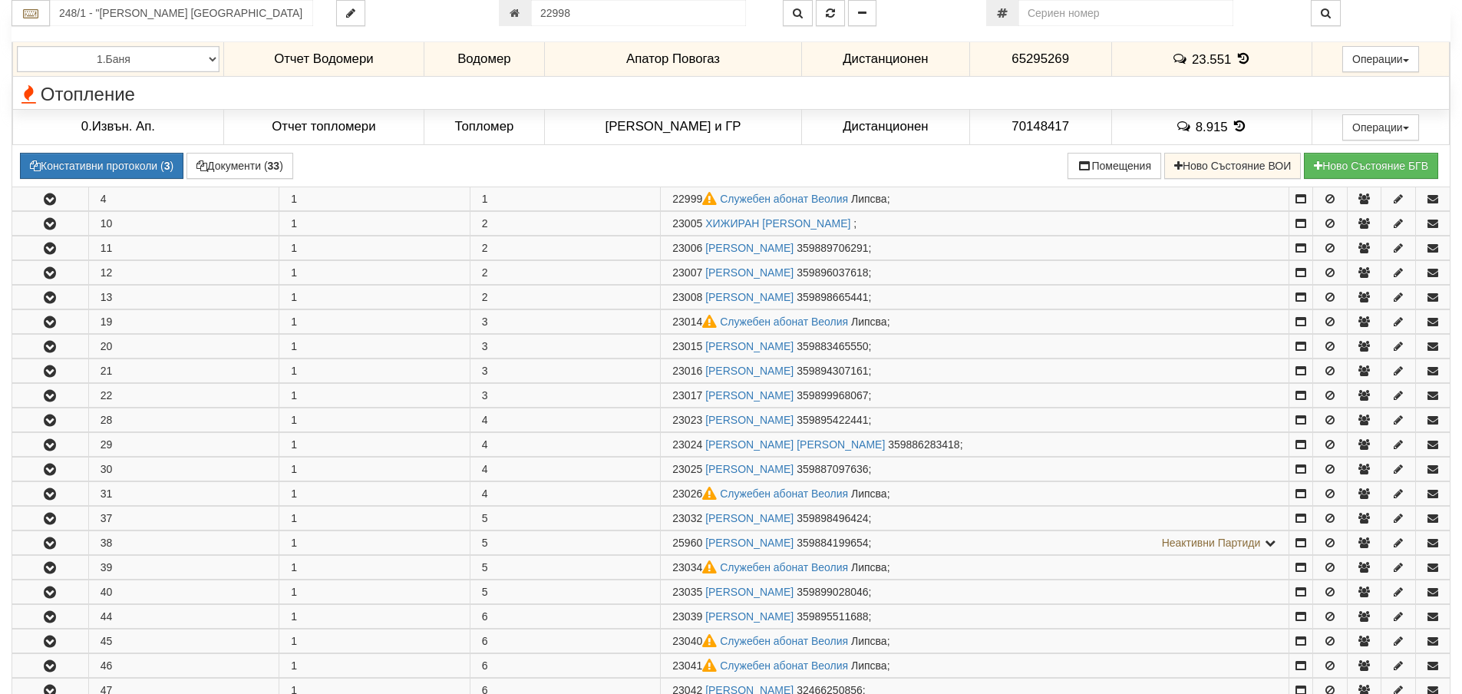
scroll to position [582, 0]
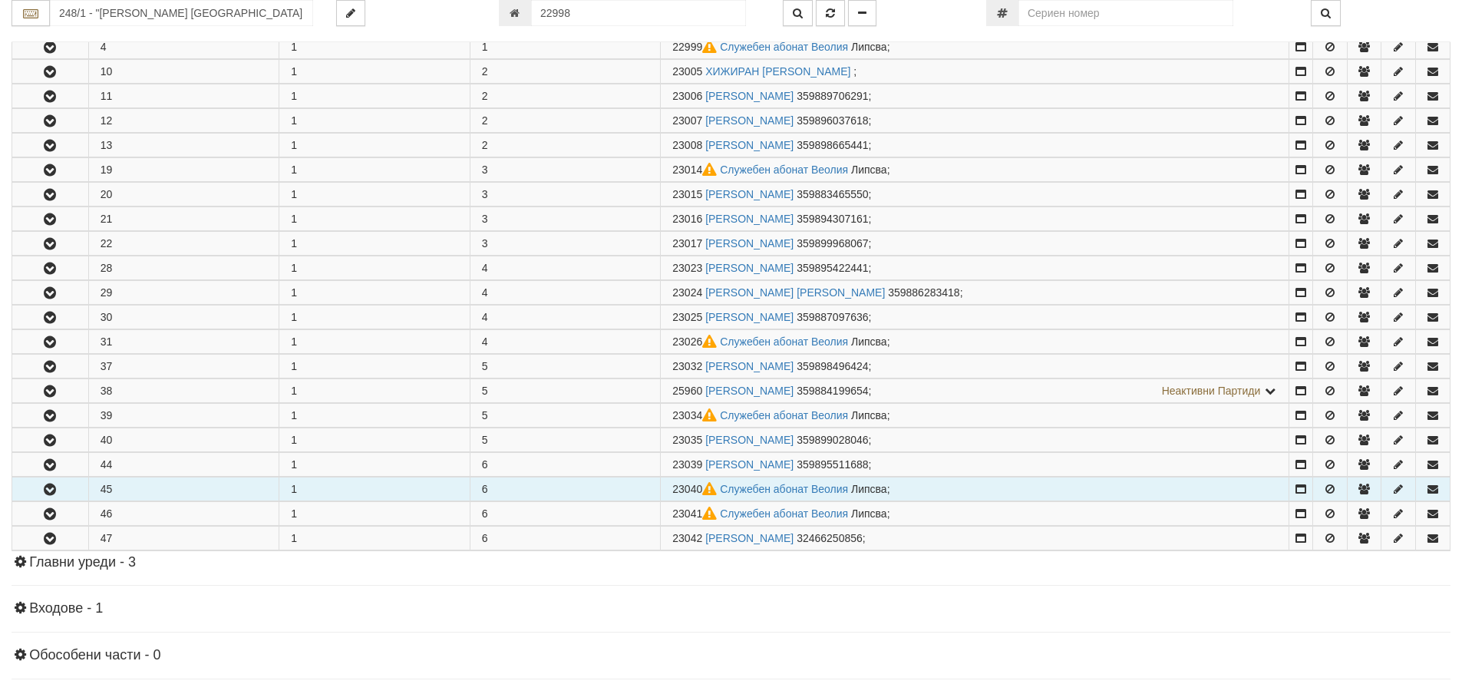
click at [61, 480] on button "button" at bounding box center [50, 488] width 76 height 23
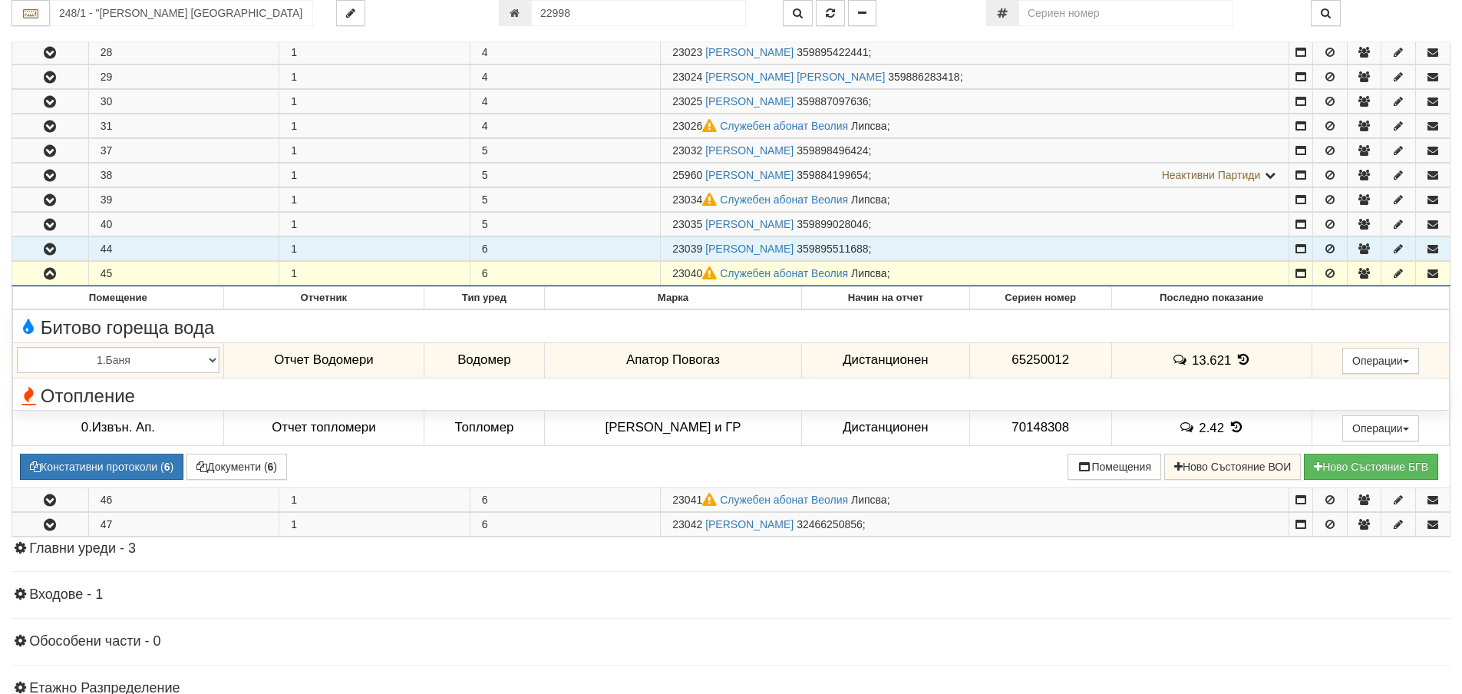
scroll to position [813, 0]
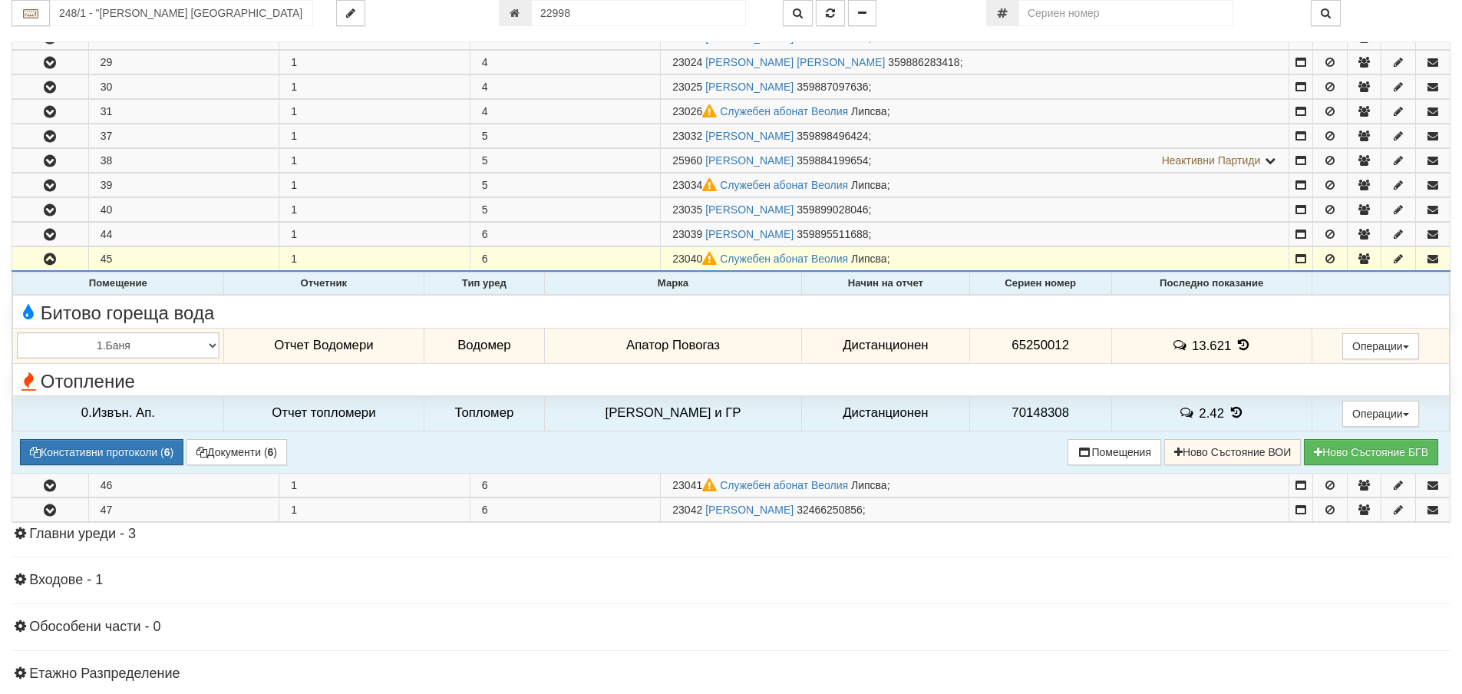
click at [1234, 342] on icon at bounding box center [1242, 344] width 17 height 13
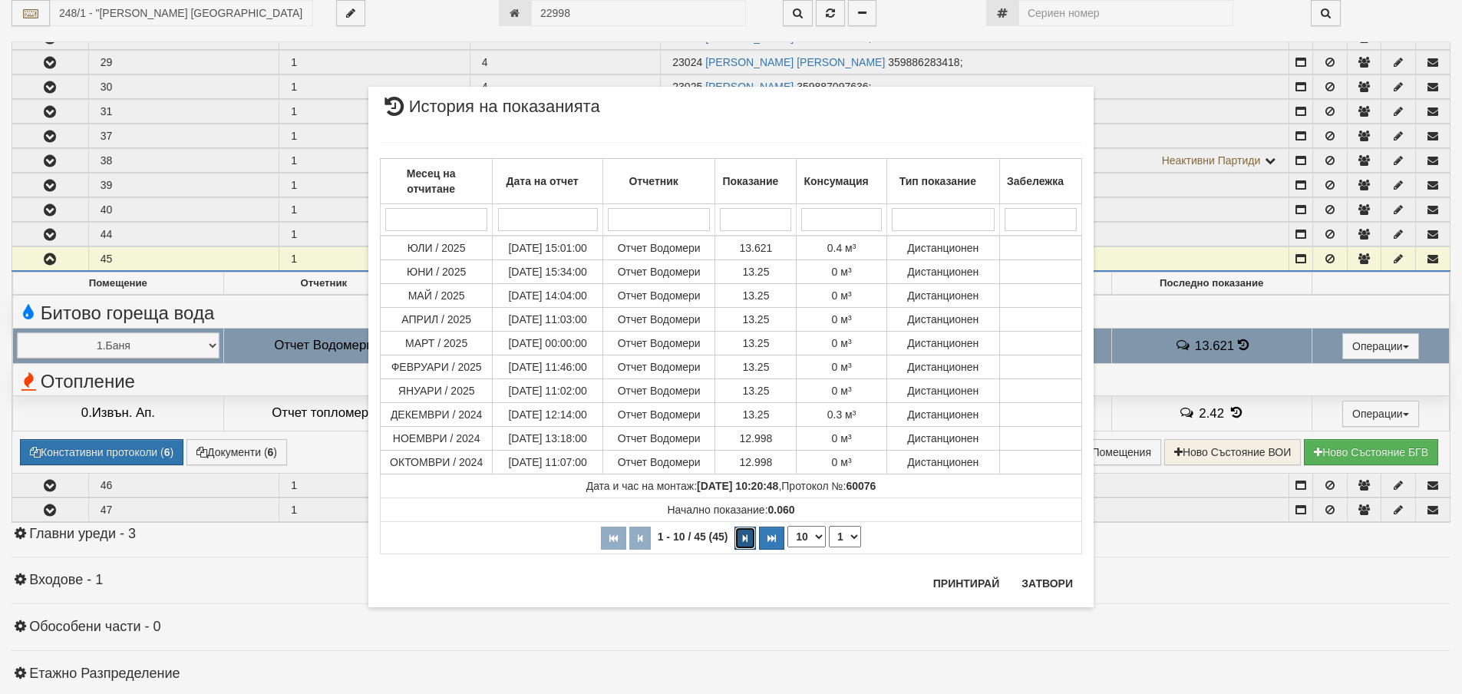
click at [743, 538] on icon "button" at bounding box center [745, 538] width 5 height 8
select select "2"
drag, startPoint x: 1043, startPoint y: 602, endPoint x: 1045, endPoint y: 586, distance: 15.5
click at [1045, 590] on div "Принтирай Затвори" at bounding box center [1003, 590] width 158 height 36
click at [1045, 583] on button "Затвори" at bounding box center [1047, 584] width 70 height 25
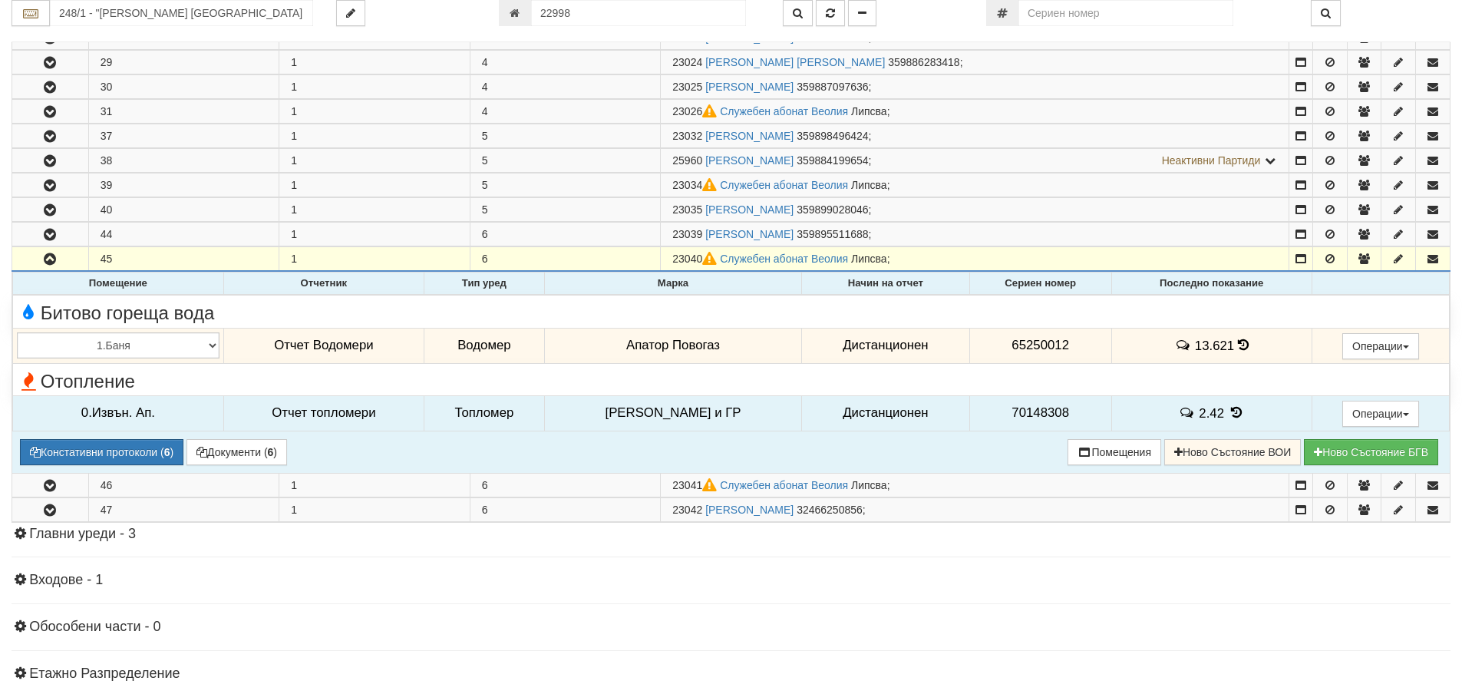
click at [1238, 403] on td "2.42" at bounding box center [1211, 412] width 200 height 35
click at [1229, 412] on icon at bounding box center [1236, 412] width 17 height 13
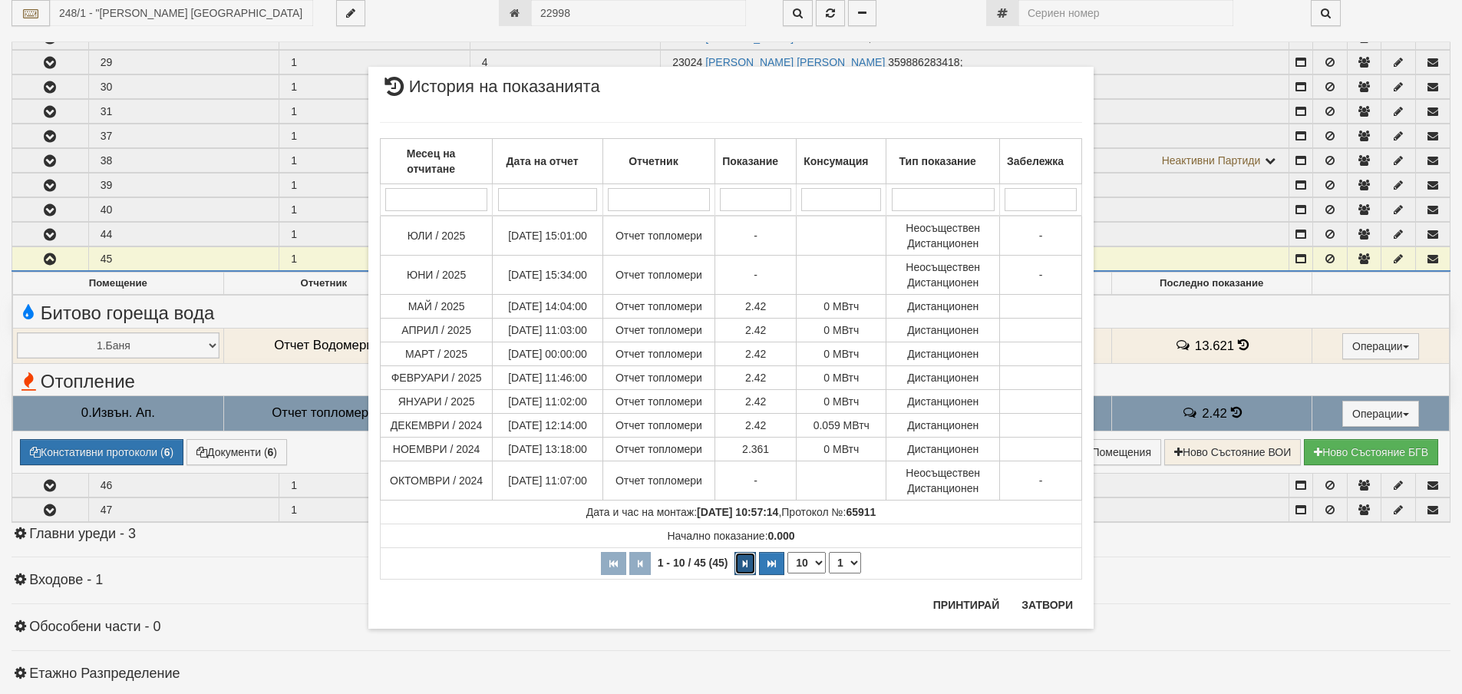
click at [743, 572] on button "button" at bounding box center [744, 563] width 21 height 23
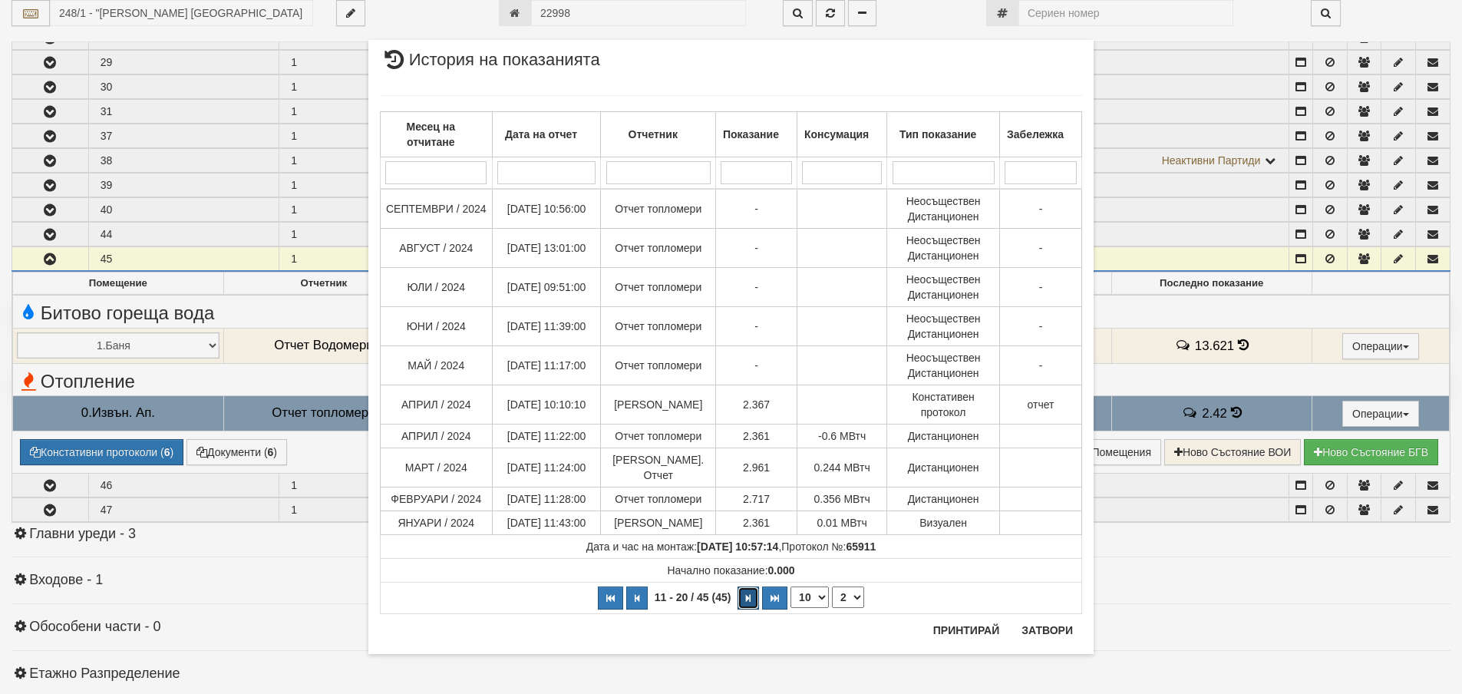
click at [748, 594] on icon "button" at bounding box center [748, 598] width 5 height 8
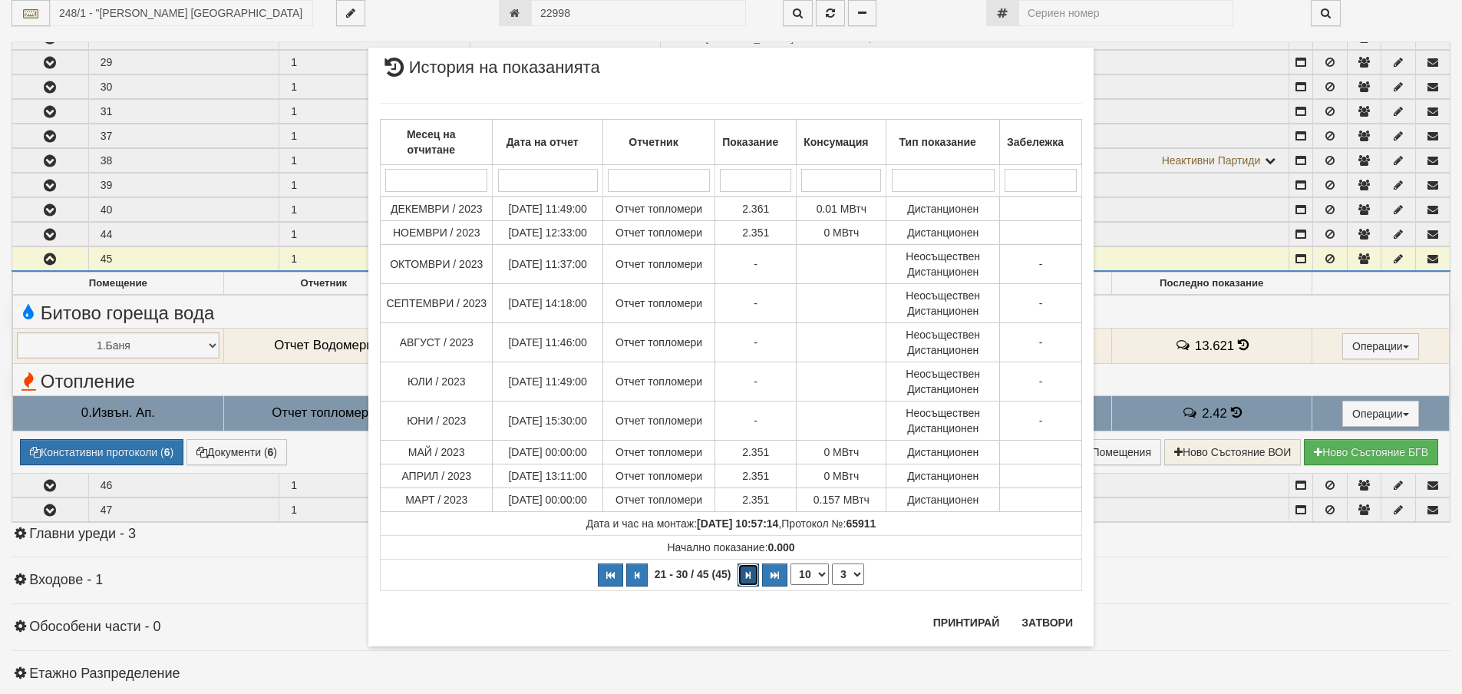
click at [753, 569] on button "button" at bounding box center [747, 574] width 21 height 23
select select "4"
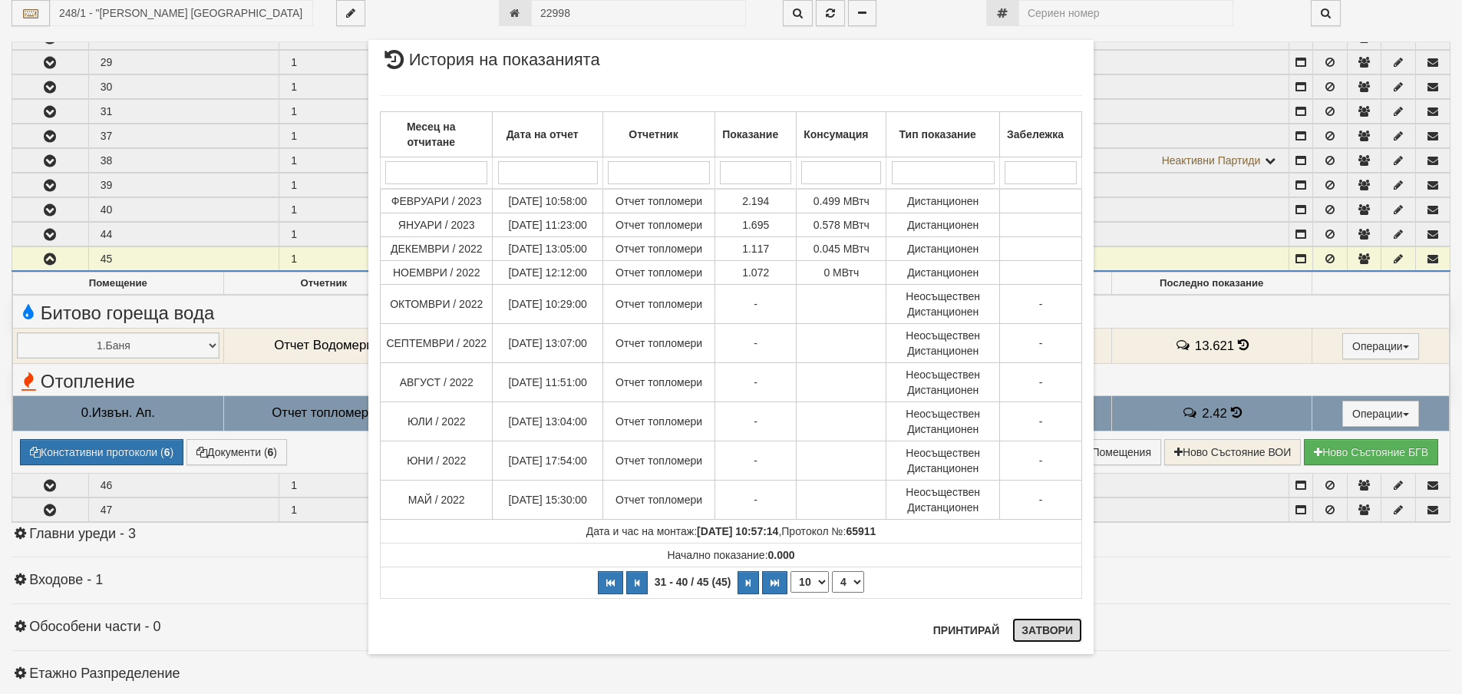
click at [1037, 624] on button "Затвори" at bounding box center [1047, 630] width 70 height 25
